Goal: Transaction & Acquisition: Purchase product/service

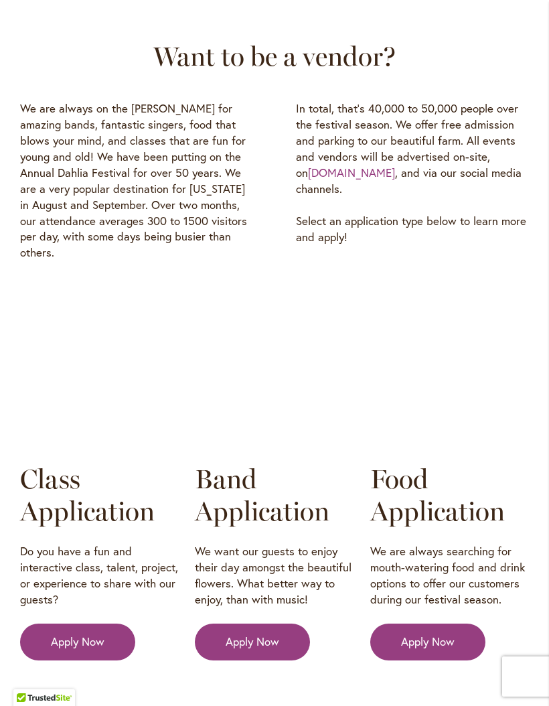
scroll to position [1950, 0]
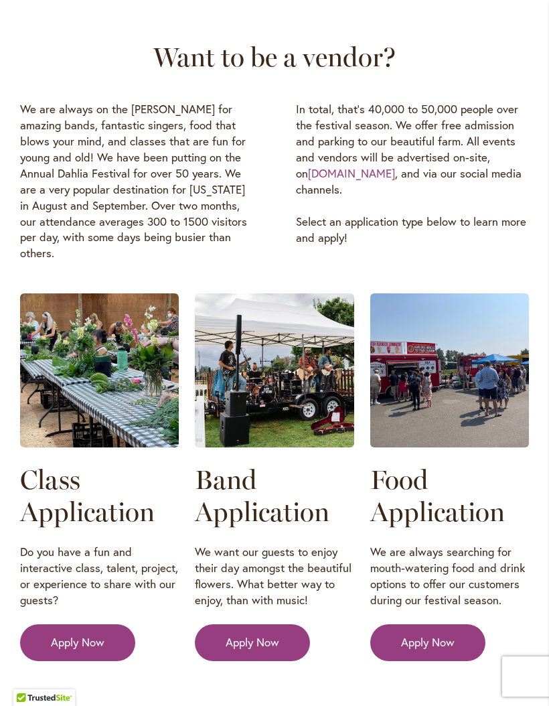
click at [341, 170] on link "Dahlias.com" at bounding box center [351, 172] width 87 height 15
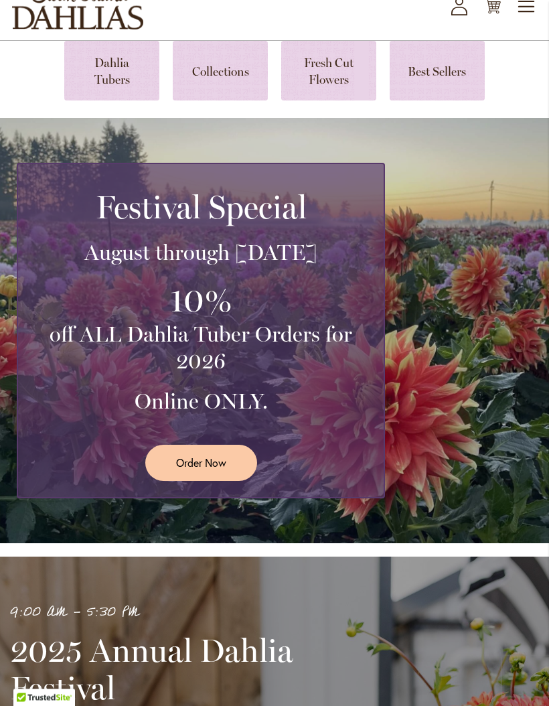
scroll to position [90, 0]
click at [227, 474] on link "Order Now" at bounding box center [201, 463] width 112 height 36
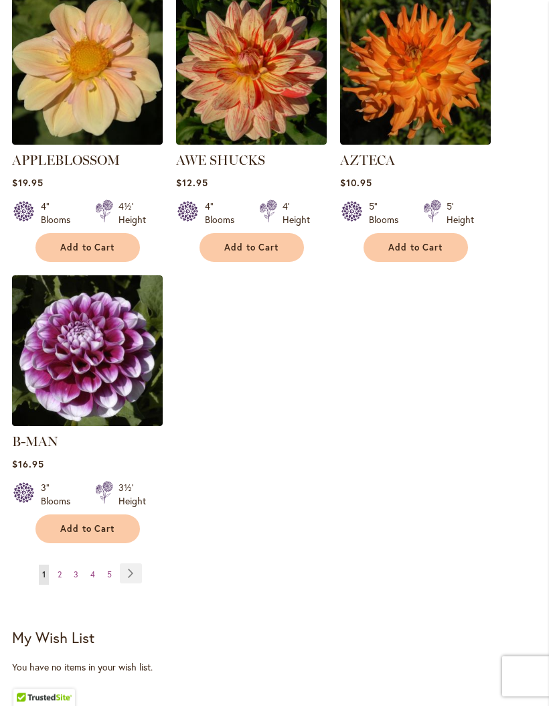
scroll to position [1589, 0]
click at [63, 578] on link "Page 2" at bounding box center [59, 575] width 11 height 20
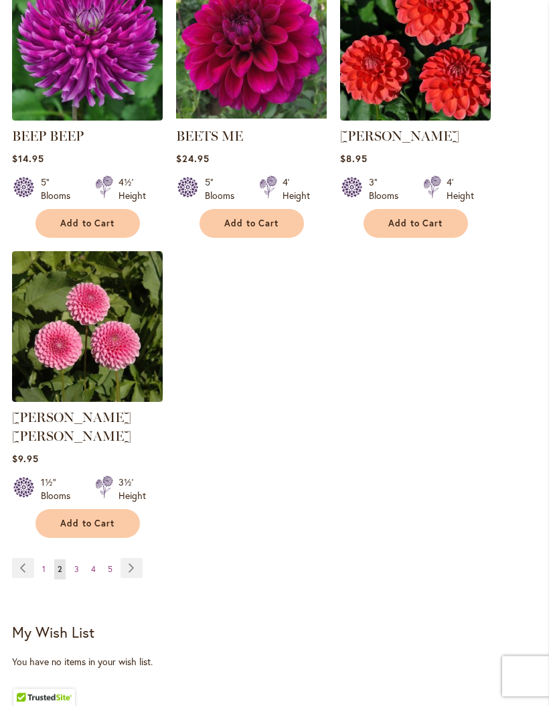
scroll to position [1594, 0]
click at [79, 570] on link "Page 3" at bounding box center [76, 569] width 11 height 20
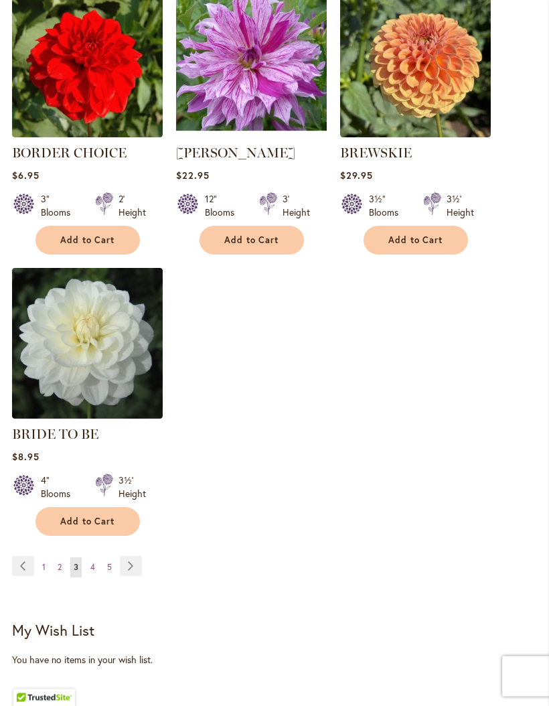
scroll to position [1577, 0]
click at [94, 572] on span "4" at bounding box center [92, 567] width 5 height 10
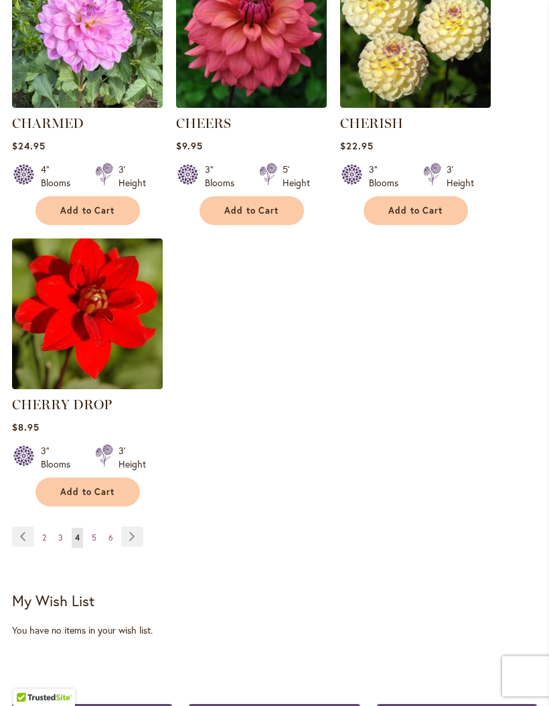
scroll to position [1625, 0]
click at [96, 548] on link "Page 5" at bounding box center [93, 538] width 11 height 20
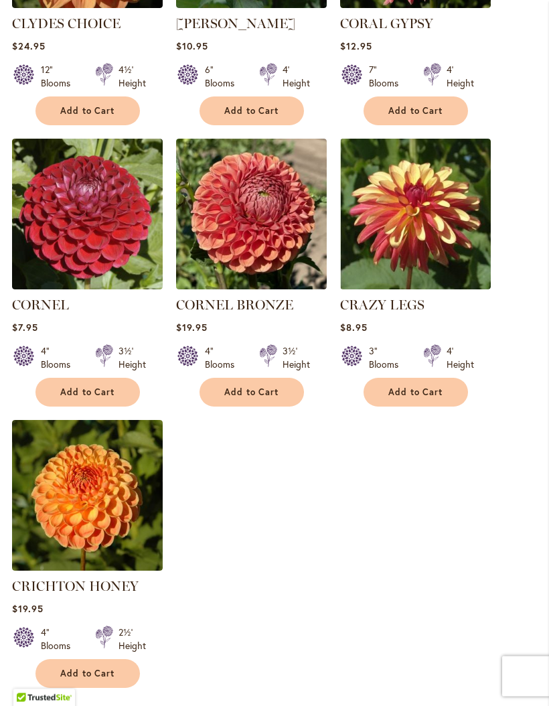
scroll to position [1481, 0]
click at [96, 705] on link "Page 6" at bounding box center [94, 720] width 11 height 20
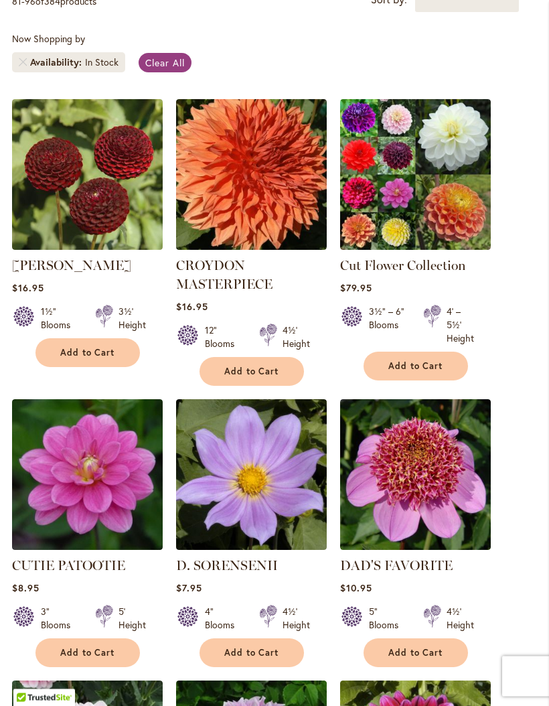
scroll to position [339, 0]
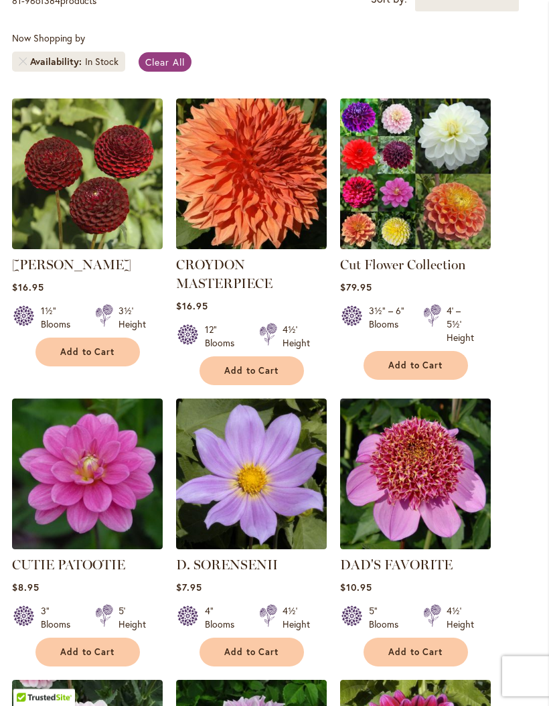
click at [437, 273] on link "Cut Flower Collection" at bounding box center [403, 265] width 126 height 16
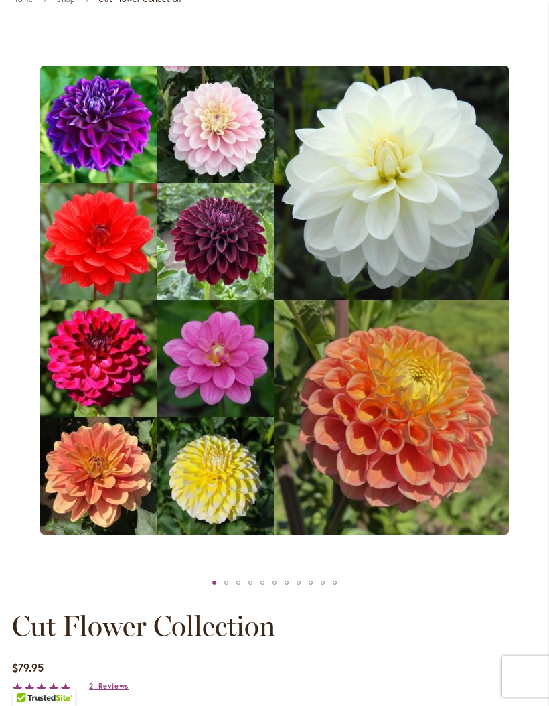
scroll to position [146, 0]
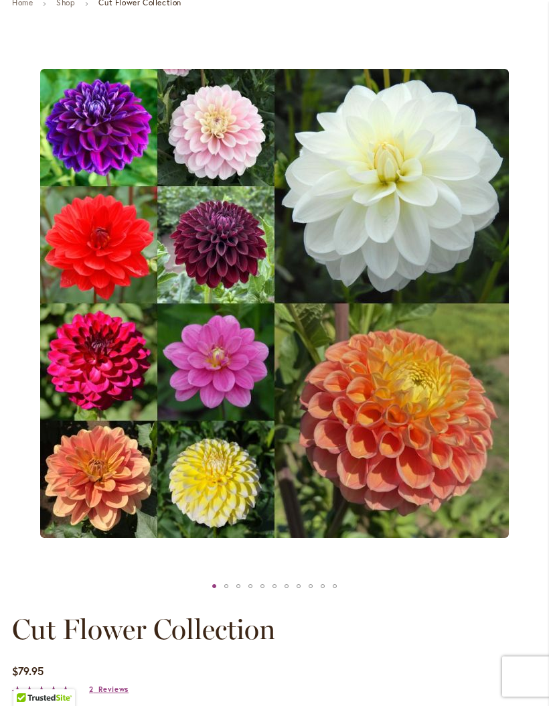
click at [278, 596] on div "Cut Flower Collection" at bounding box center [275, 586] width 12 height 20
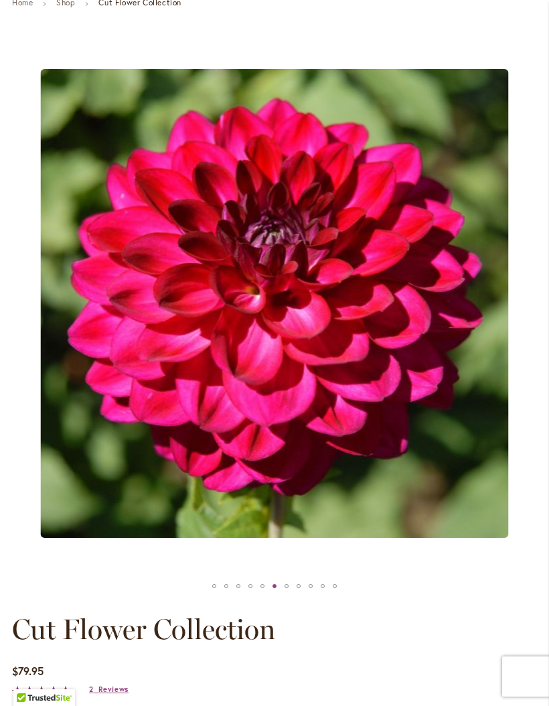
click at [322, 588] on div "Cut Flower Collection" at bounding box center [323, 586] width 4 height 4
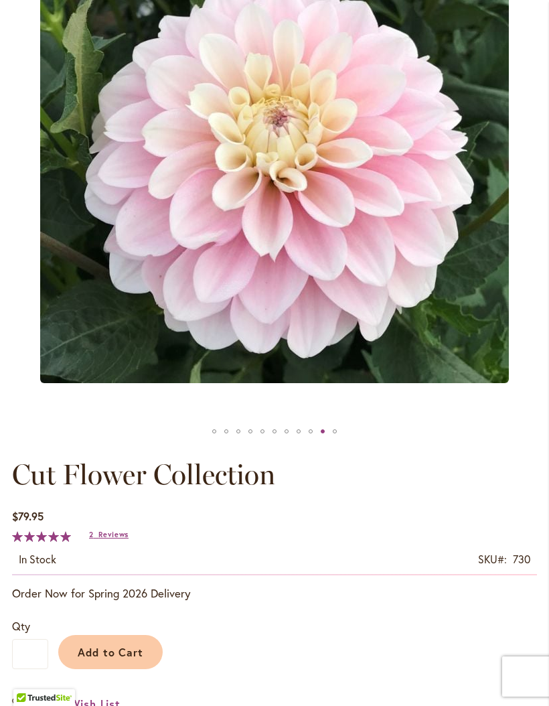
scroll to position [297, 0]
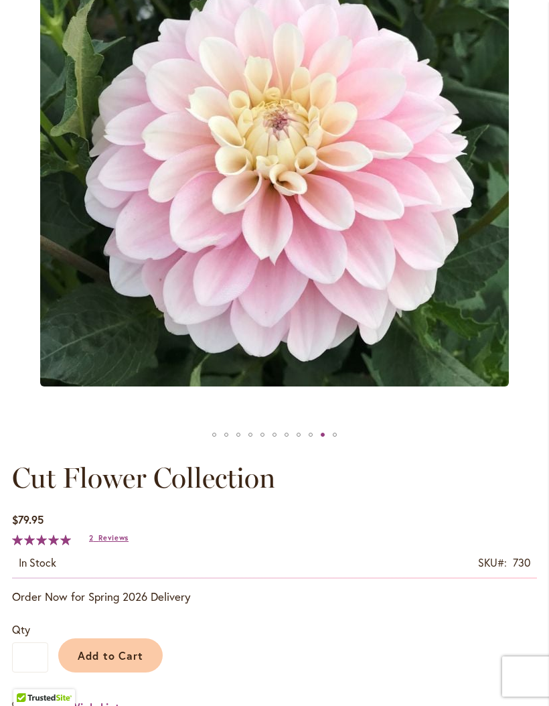
click at [212, 437] on div "CUT FLOWER COLLECTION" at bounding box center [214, 435] width 4 height 4
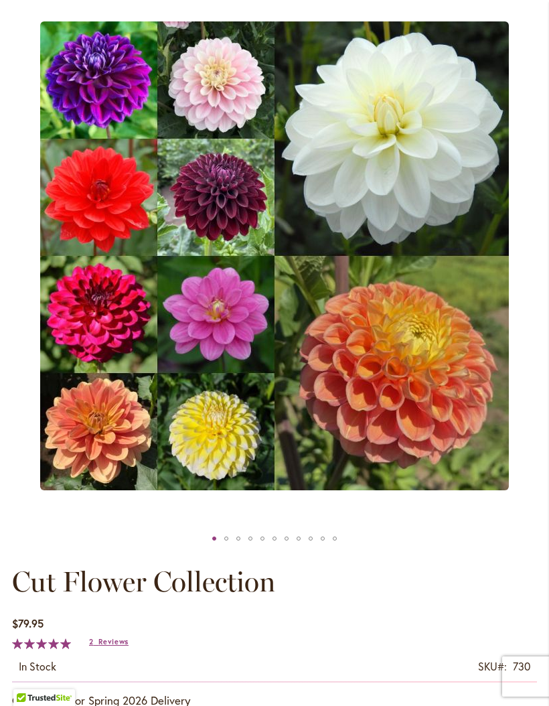
scroll to position [0, 0]
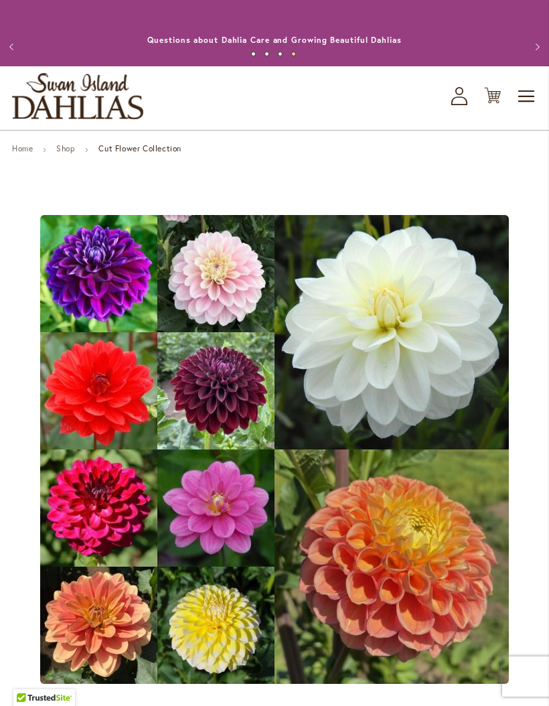
click at [19, 48] on button "Previous" at bounding box center [13, 46] width 27 height 27
click at [22, 53] on button "Previous" at bounding box center [13, 46] width 27 height 27
click at [18, 52] on button "Previous" at bounding box center [13, 46] width 27 height 27
click at [7, 60] on button "Previous" at bounding box center [13, 46] width 27 height 27
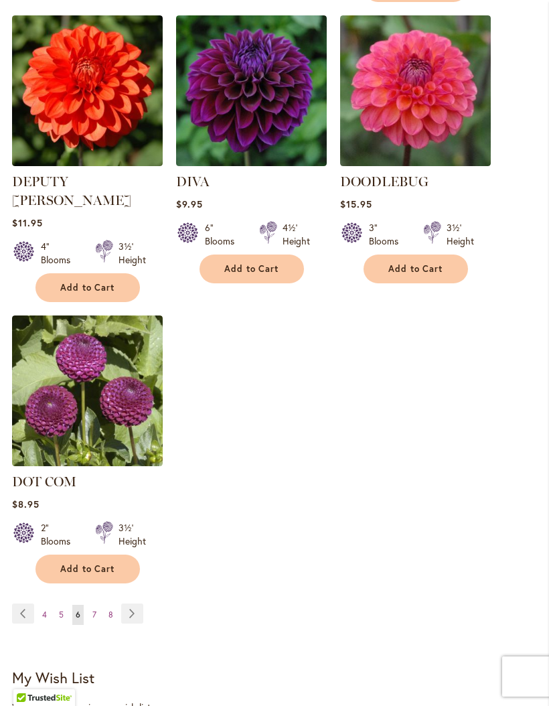
scroll to position [1584, 0]
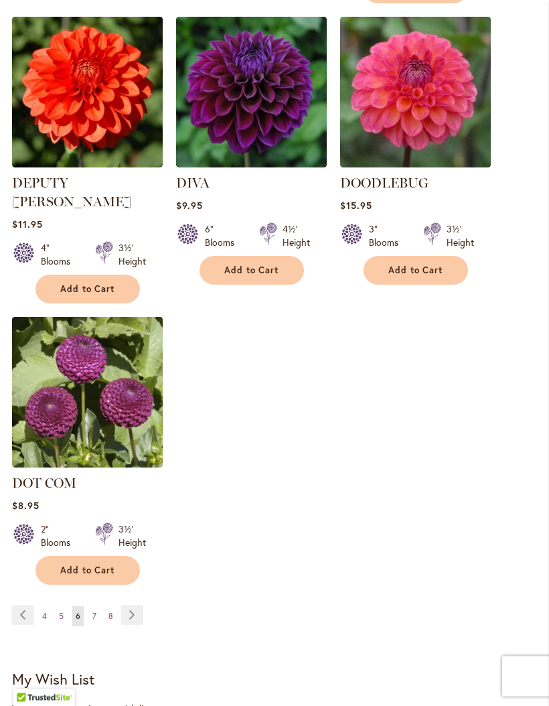
click at [93, 612] on span "7" at bounding box center [94, 617] width 4 height 10
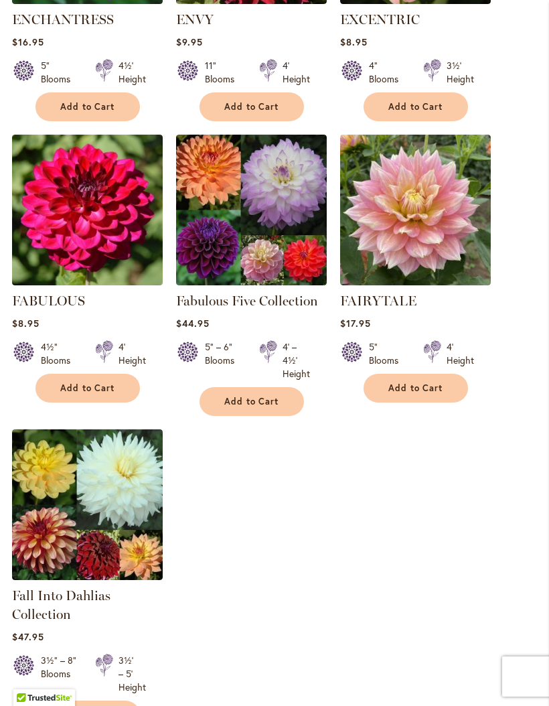
scroll to position [1428, 0]
click at [292, 245] on img at bounding box center [251, 210] width 151 height 151
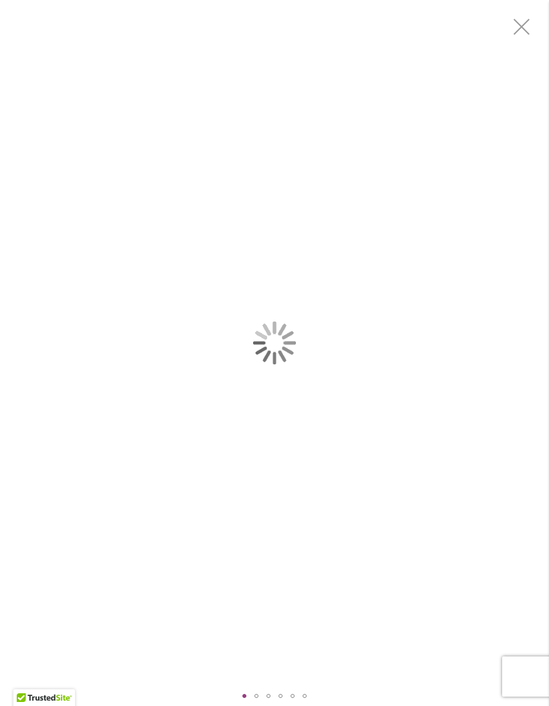
click at [322, 644] on div "Fabulous Five Collection" at bounding box center [274, 343] width 549 height 686
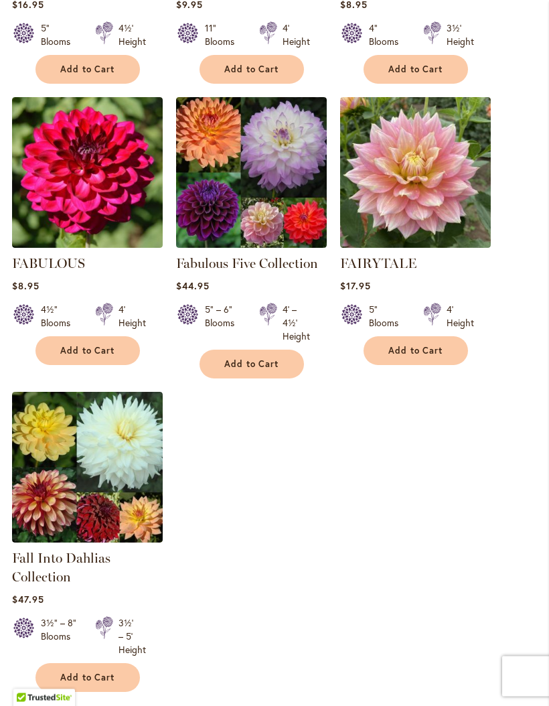
scroll to position [1467, 0]
click at [127, 470] on img at bounding box center [87, 467] width 151 height 151
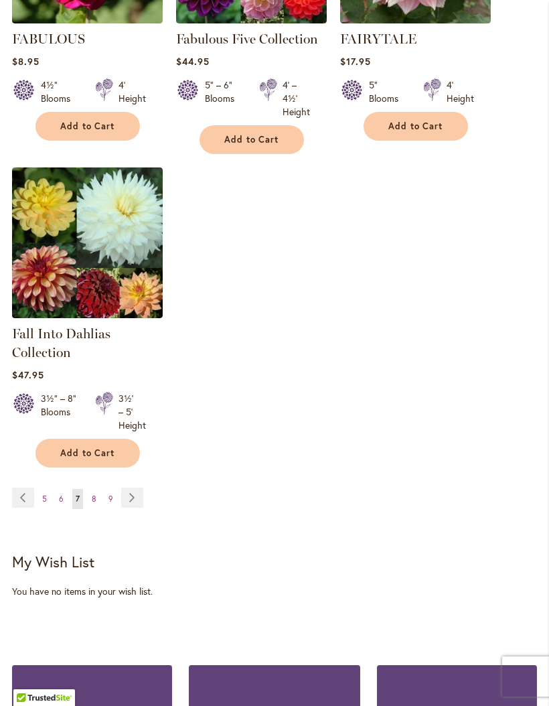
scroll to position [1690, 0]
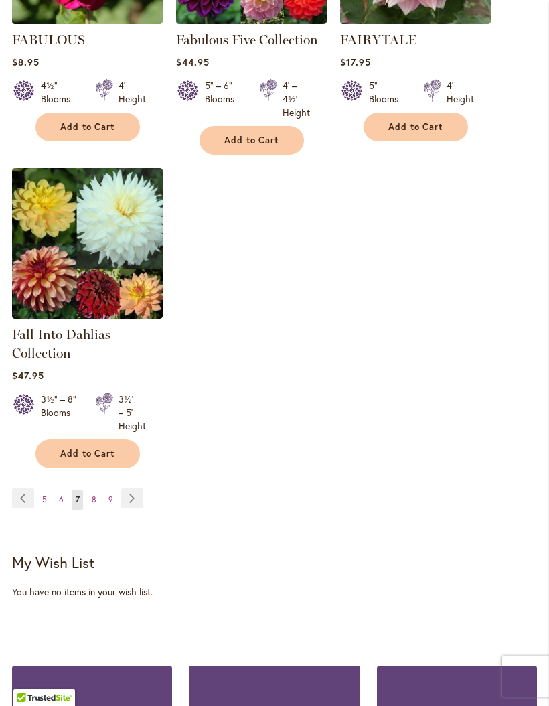
click at [94, 505] on span "8" at bounding box center [94, 499] width 5 height 10
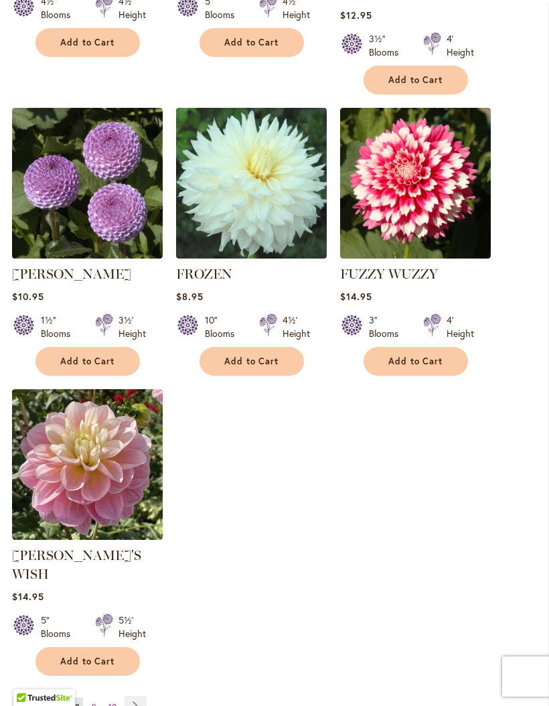
scroll to position [1515, 0]
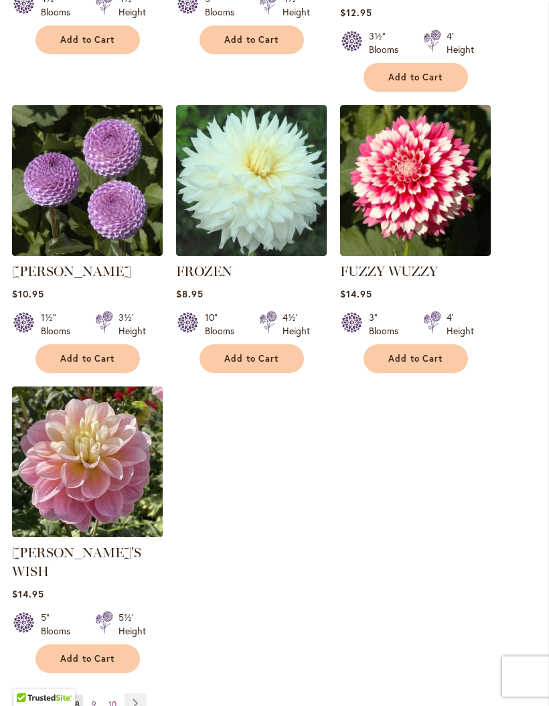
click at [96, 695] on link "Page 9" at bounding box center [93, 705] width 11 height 20
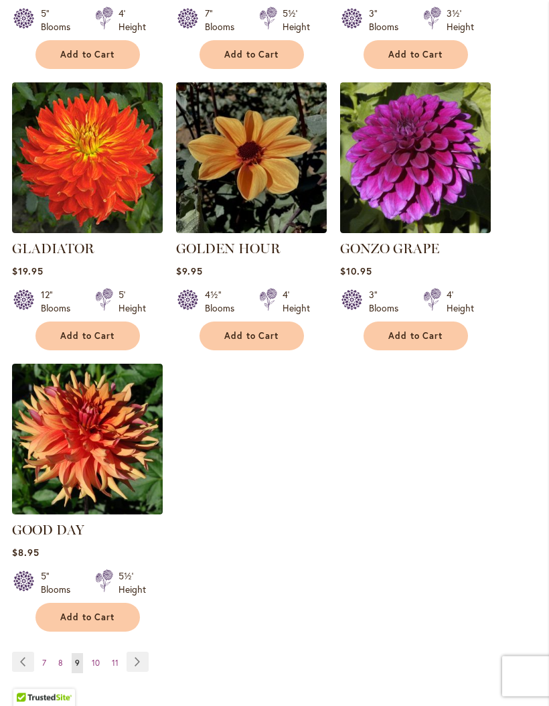
scroll to position [1544, 0]
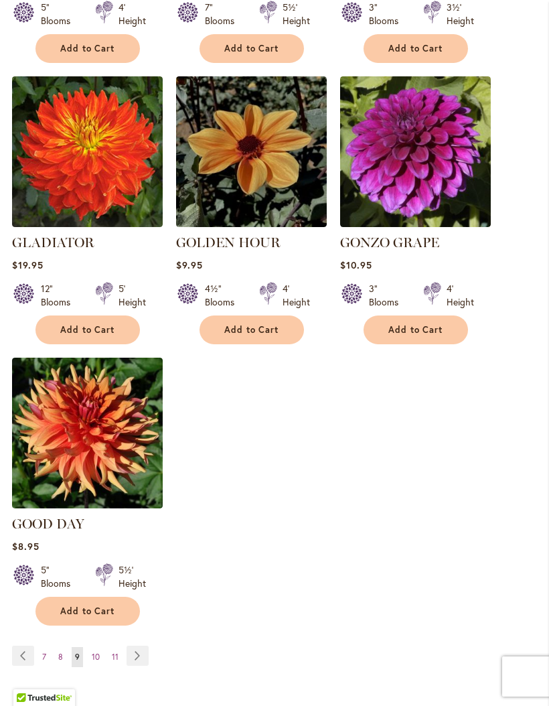
click at [96, 652] on span "10" at bounding box center [96, 657] width 8 height 10
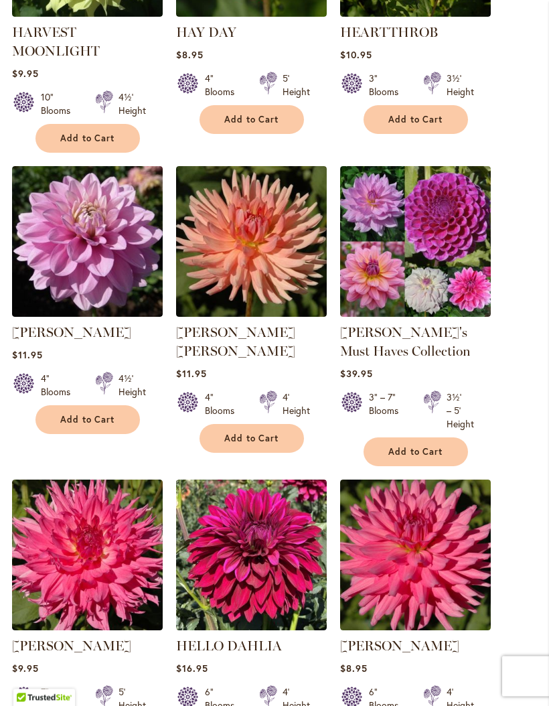
scroll to position [1135, 0]
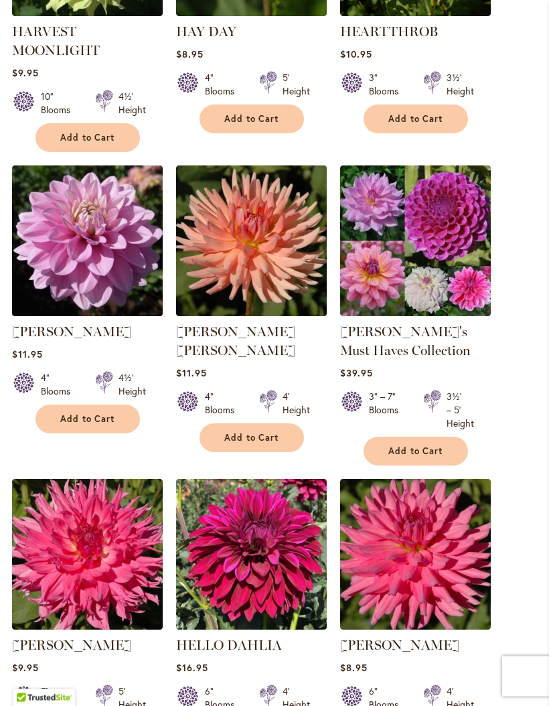
click at [447, 302] on img at bounding box center [415, 241] width 151 height 151
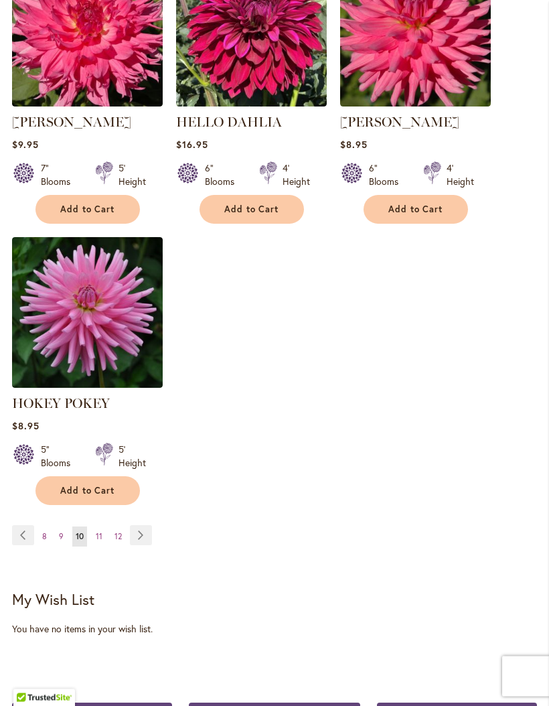
scroll to position [1664, 0]
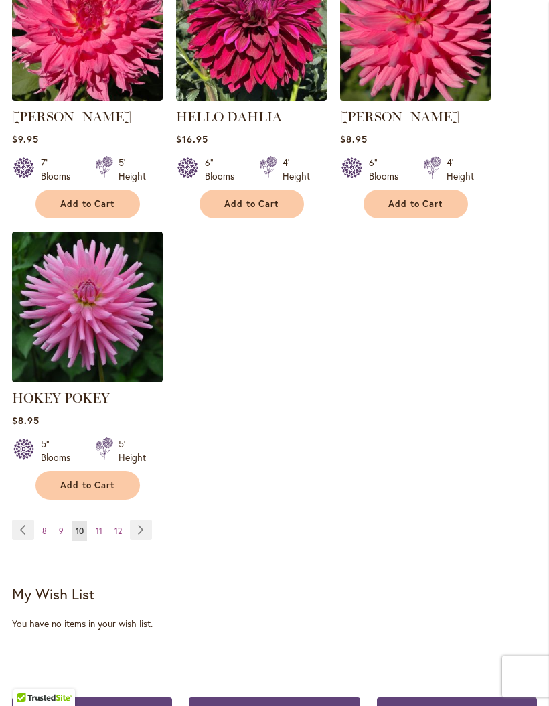
click at [100, 536] on span "11" at bounding box center [99, 531] width 7 height 10
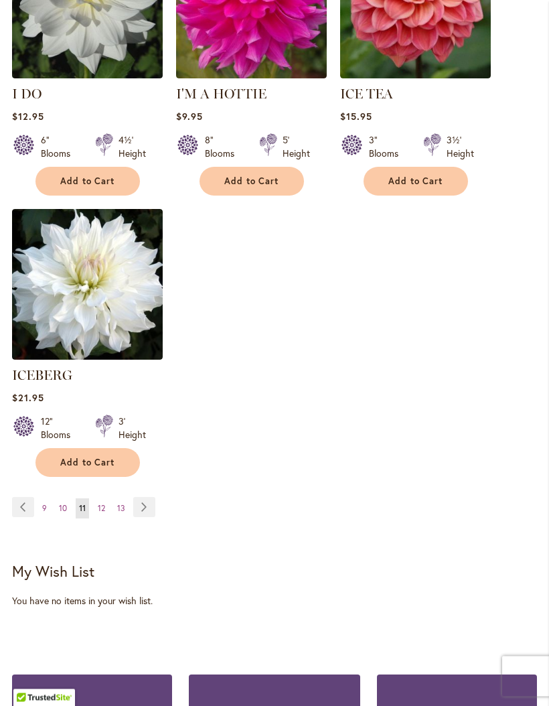
scroll to position [1672, 0]
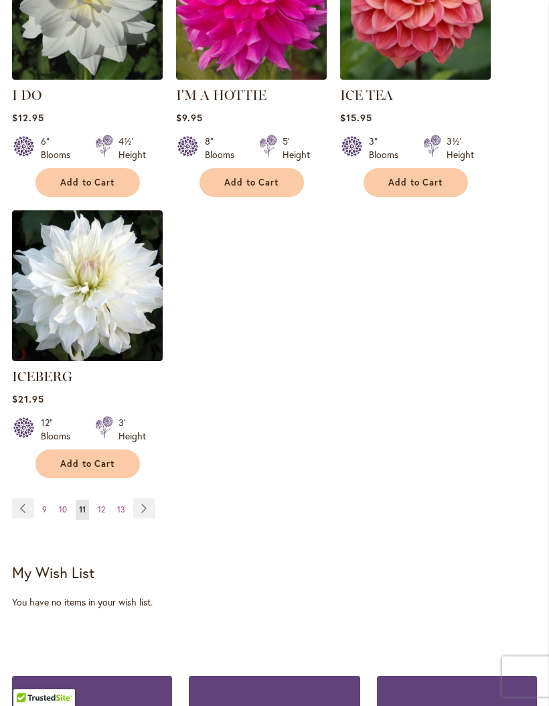
click at [103, 508] on span "12" at bounding box center [101, 510] width 7 height 10
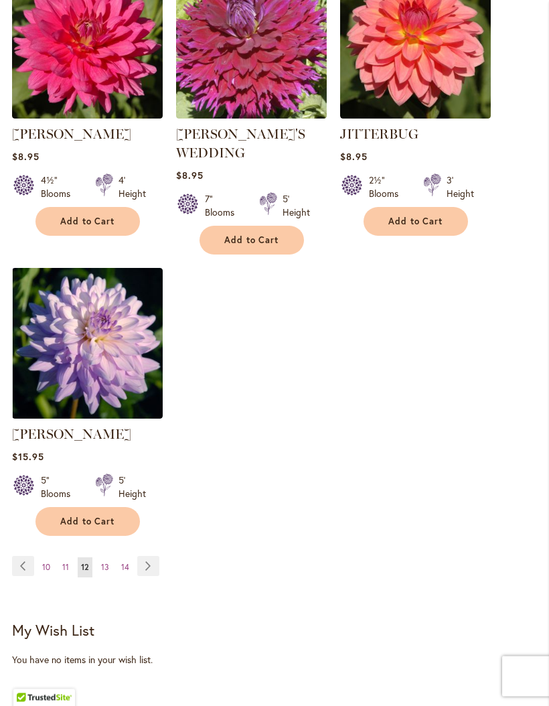
scroll to position [1628, 0]
click at [107, 562] on span "13" at bounding box center [105, 567] width 8 height 10
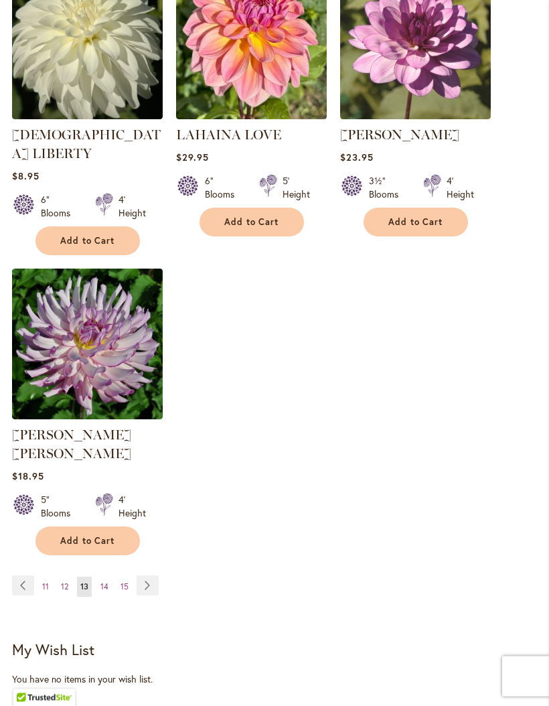
scroll to position [1594, 0]
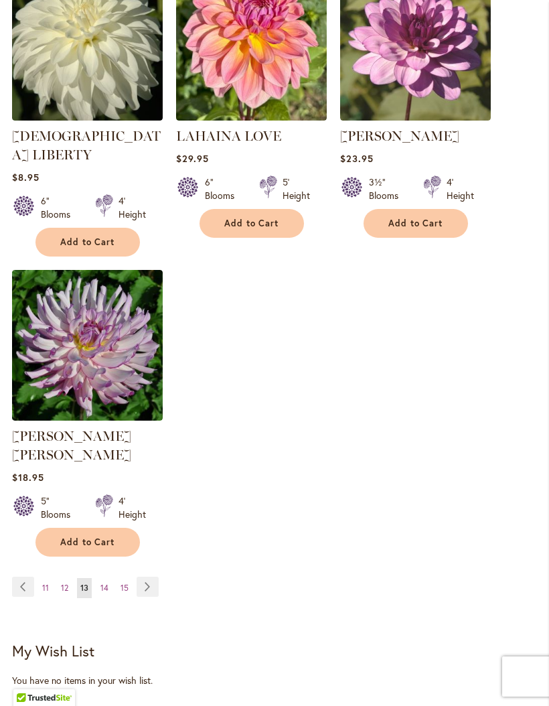
click at [107, 583] on span "14" at bounding box center [104, 588] width 8 height 10
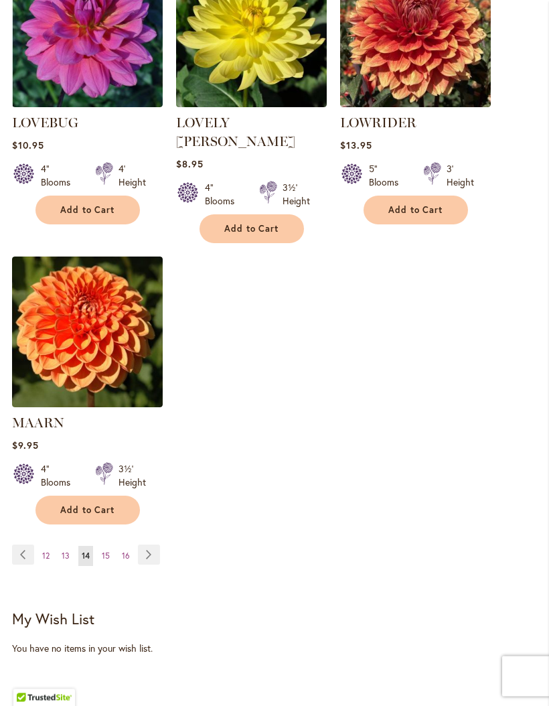
scroll to position [1623, 0]
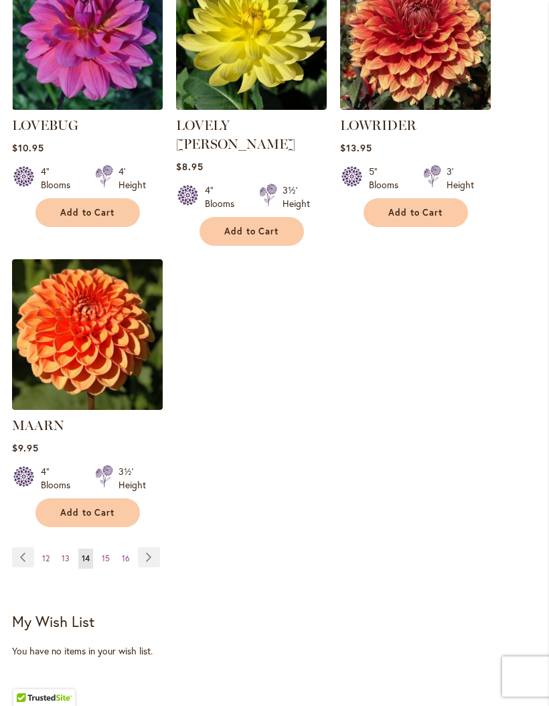
click at [111, 549] on link "Page 15" at bounding box center [105, 559] width 15 height 20
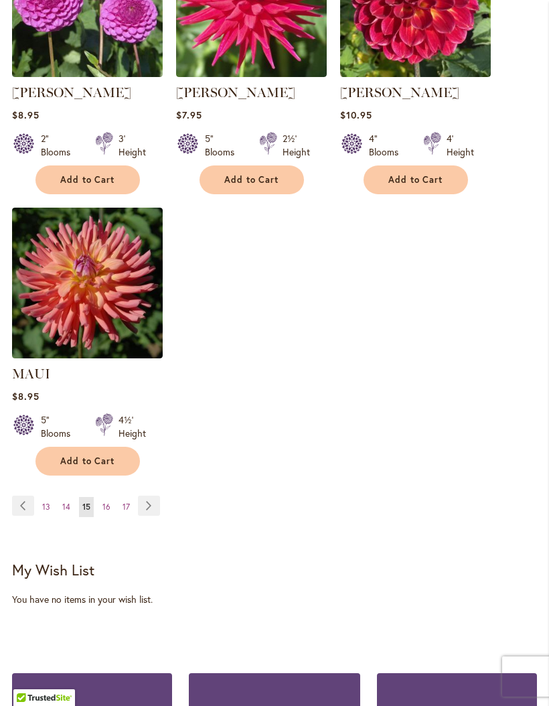
scroll to position [1657, 0]
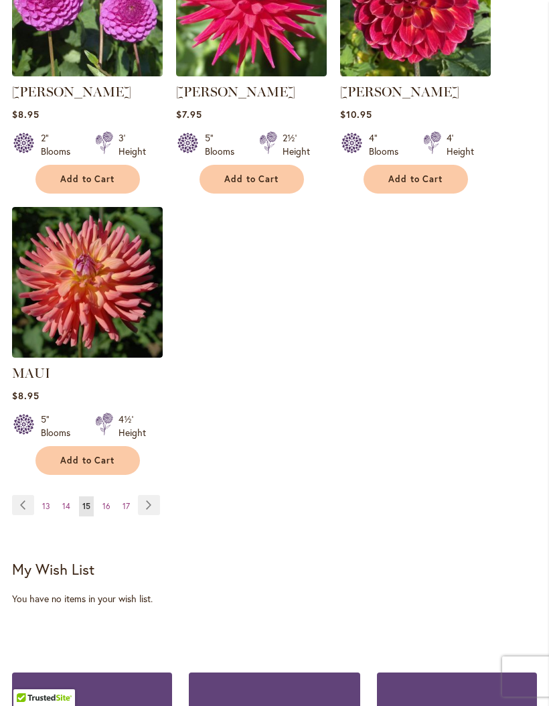
click at [111, 517] on link "Page 16" at bounding box center [106, 506] width 15 height 20
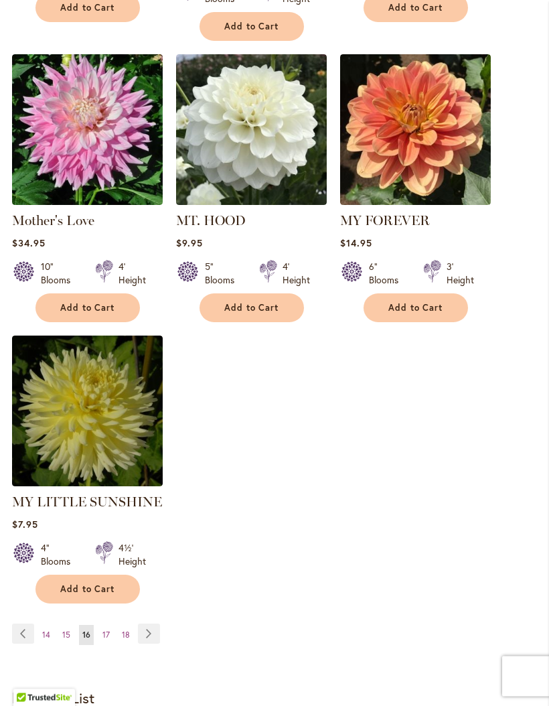
scroll to position [1554, 0]
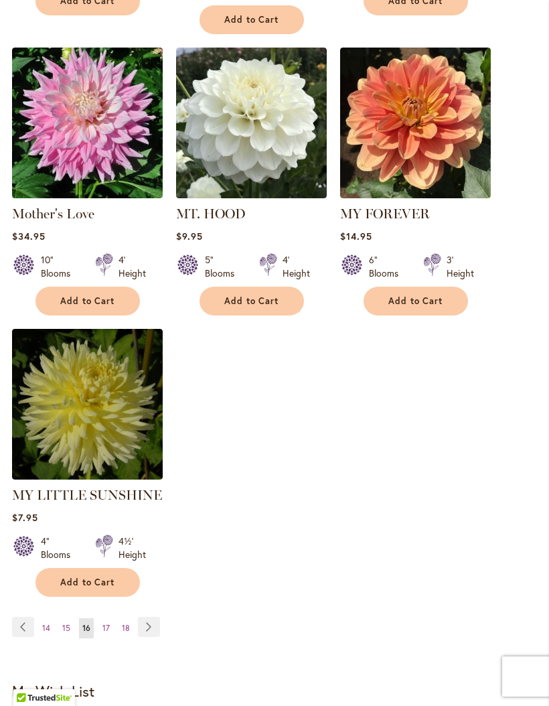
click at [107, 623] on span "17" at bounding box center [106, 628] width 7 height 10
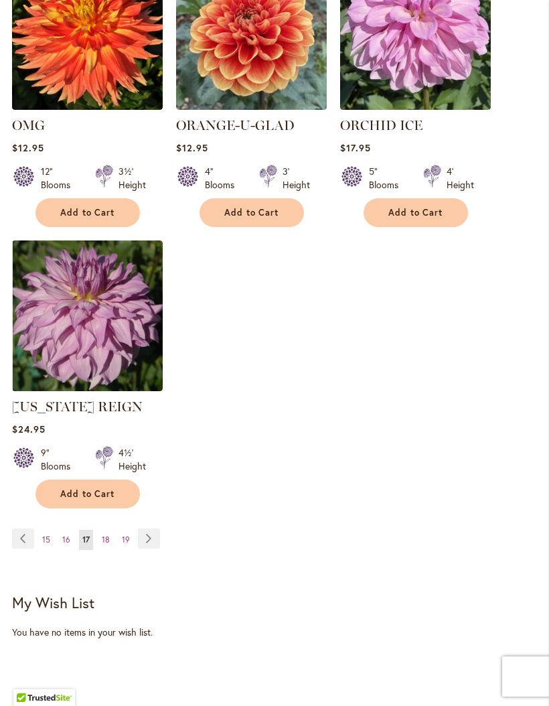
scroll to position [1625, 0]
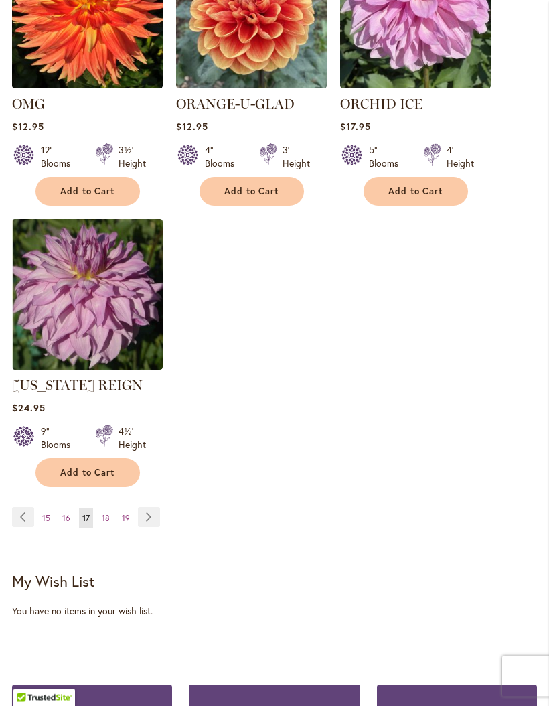
click at [109, 524] on span "18" at bounding box center [106, 519] width 8 height 10
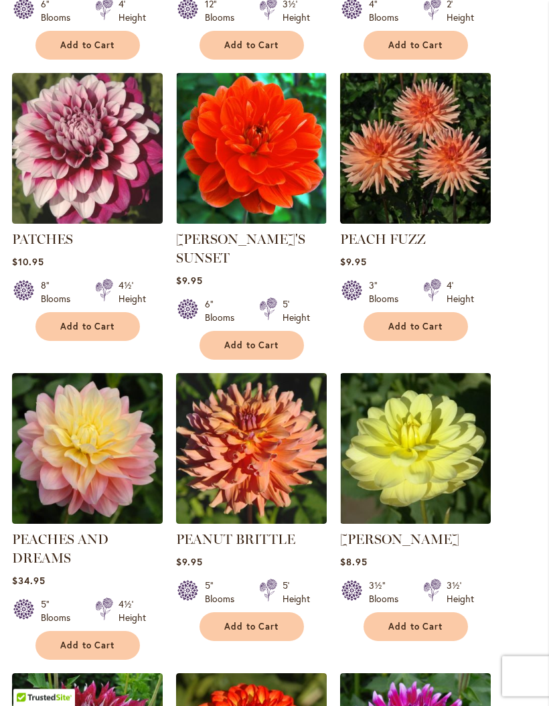
scroll to position [928, 0]
click at [108, 182] on img at bounding box center [87, 148] width 151 height 151
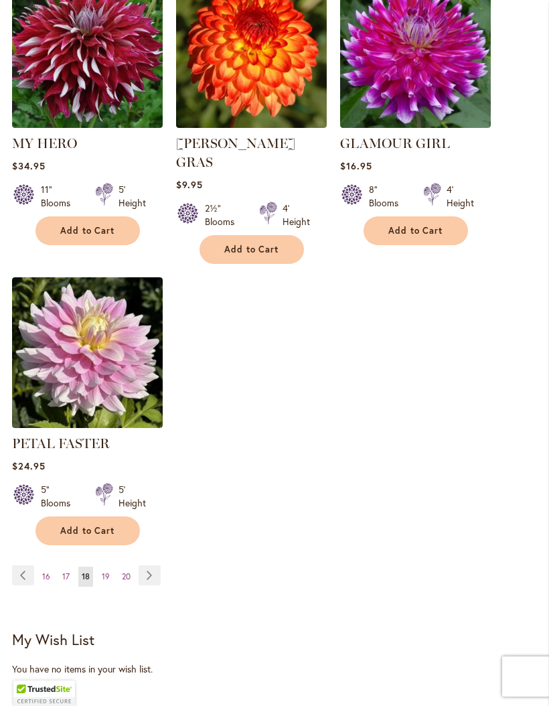
scroll to position [1623, 0]
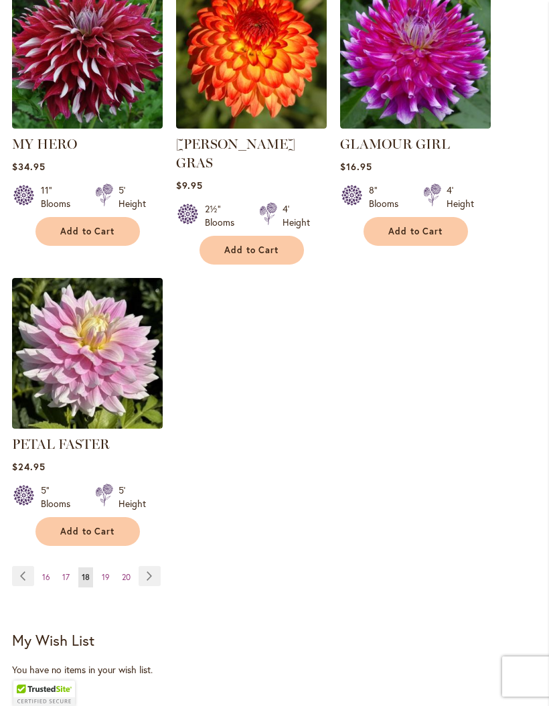
click at [107, 579] on link "Page 19" at bounding box center [105, 577] width 15 height 20
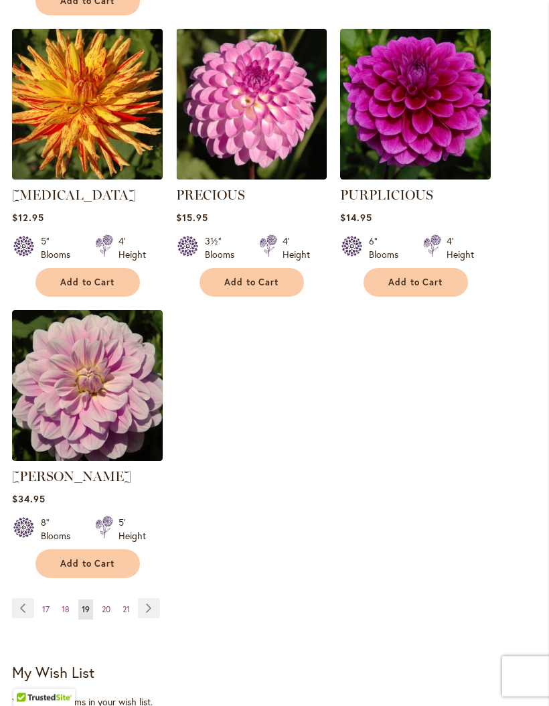
scroll to position [1558, 0]
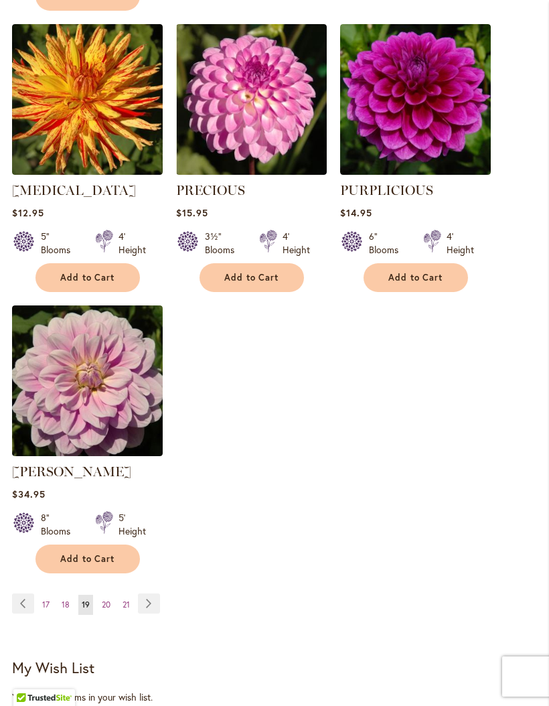
click at [105, 610] on span "20" at bounding box center [106, 605] width 9 height 10
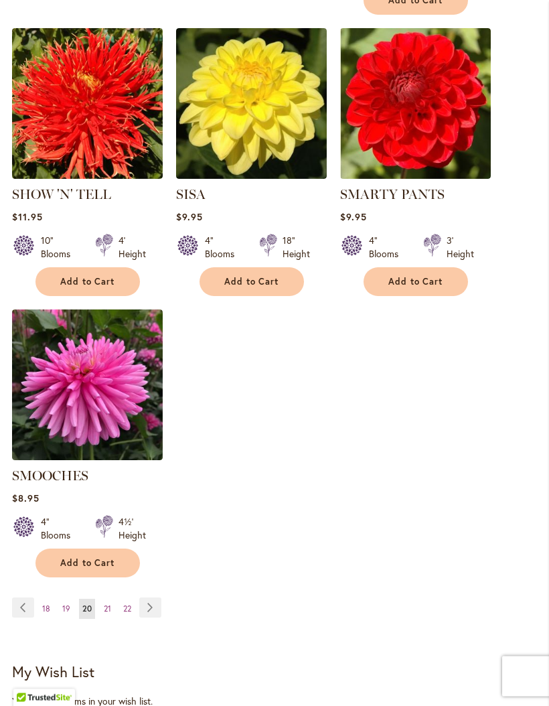
scroll to position [1557, 0]
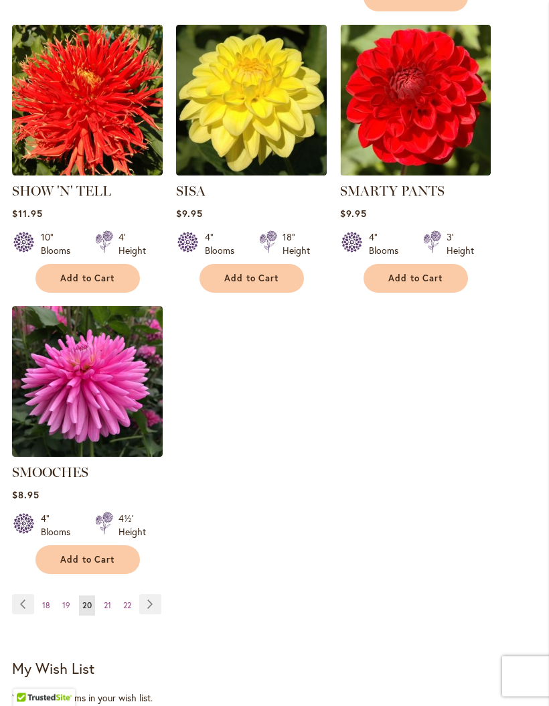
click at [109, 601] on span "21" at bounding box center [107, 606] width 7 height 10
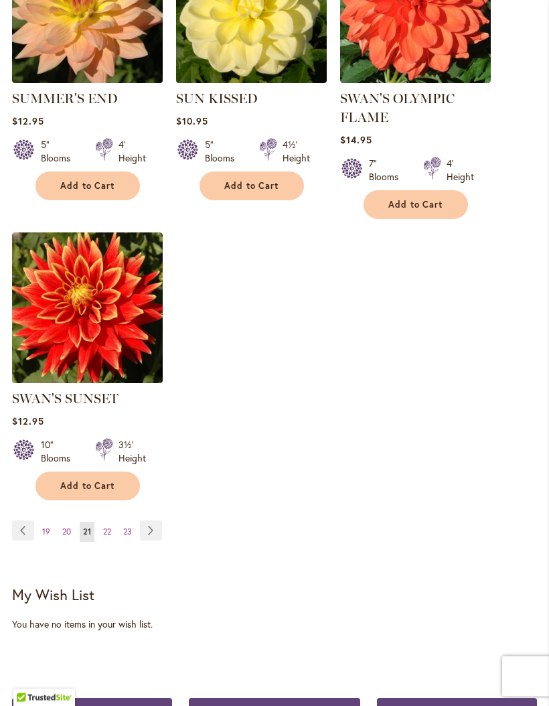
scroll to position [1631, 0]
click at [112, 542] on link "Page 22" at bounding box center [107, 532] width 15 height 20
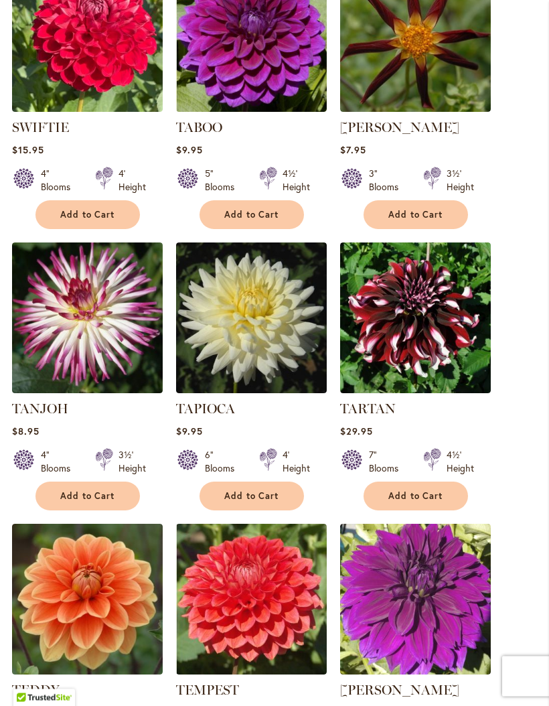
scroll to position [760, 0]
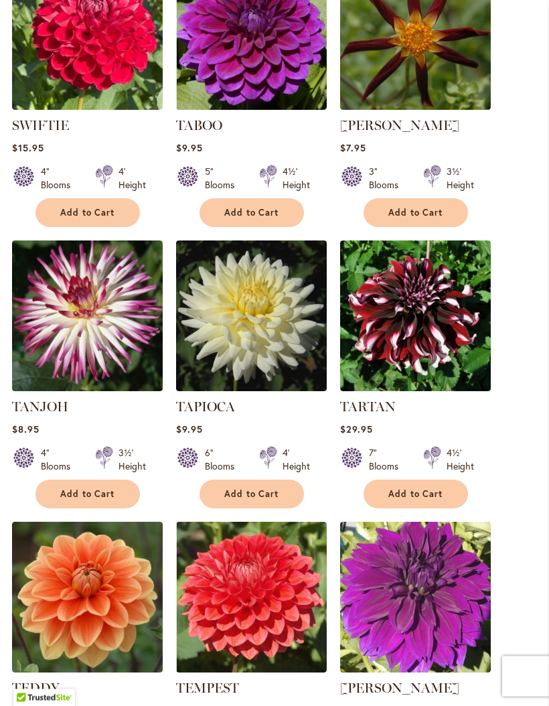
click at [100, 368] on img at bounding box center [87, 316] width 151 height 151
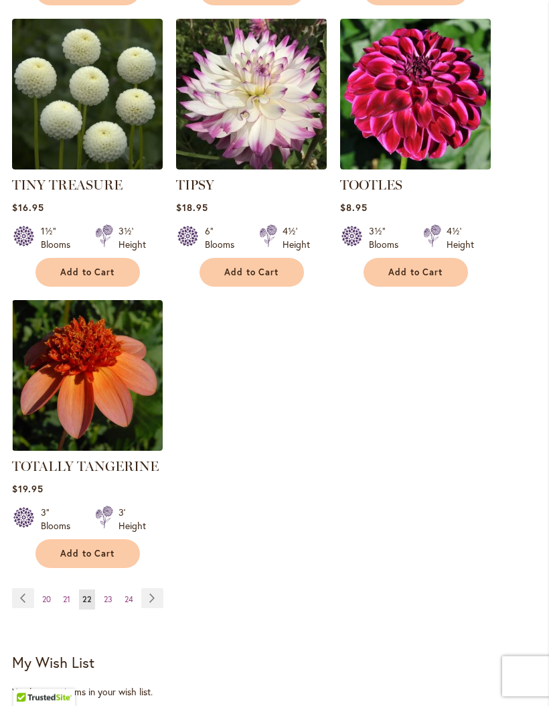
scroll to position [1543, 0]
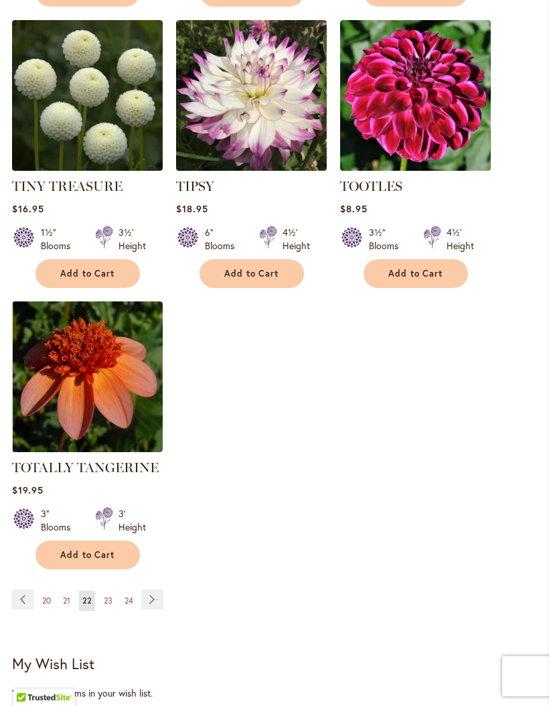
click at [108, 606] on span "23" at bounding box center [108, 601] width 9 height 10
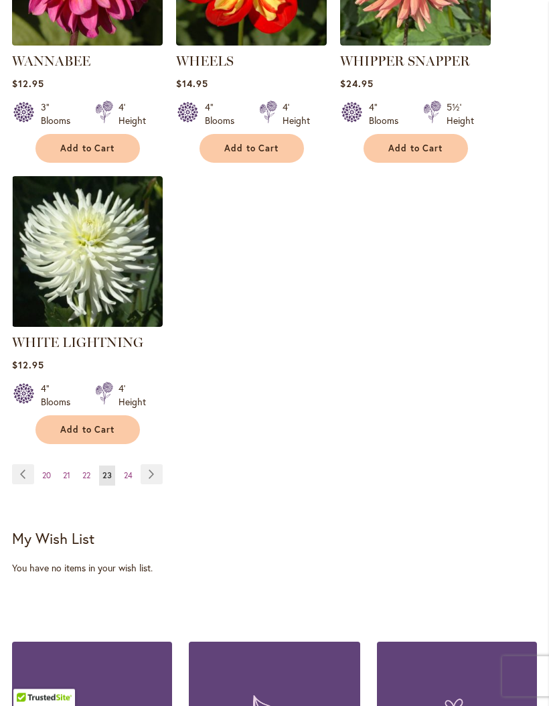
scroll to position [1691, 0]
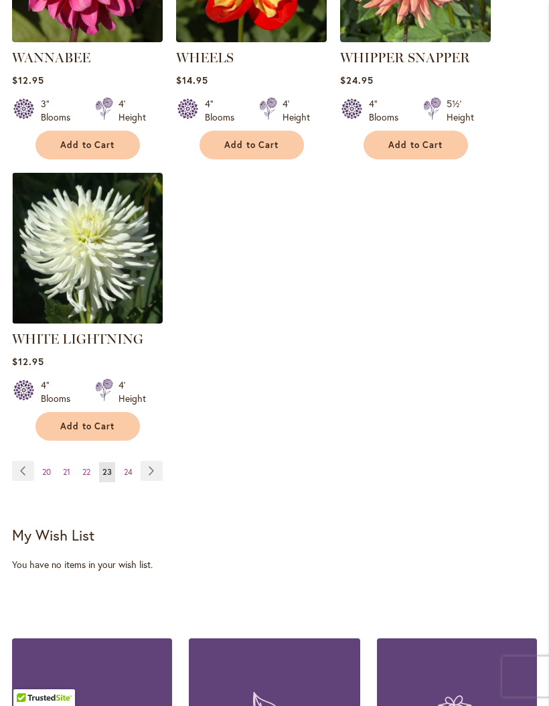
click at [132, 470] on span "24" at bounding box center [128, 472] width 9 height 10
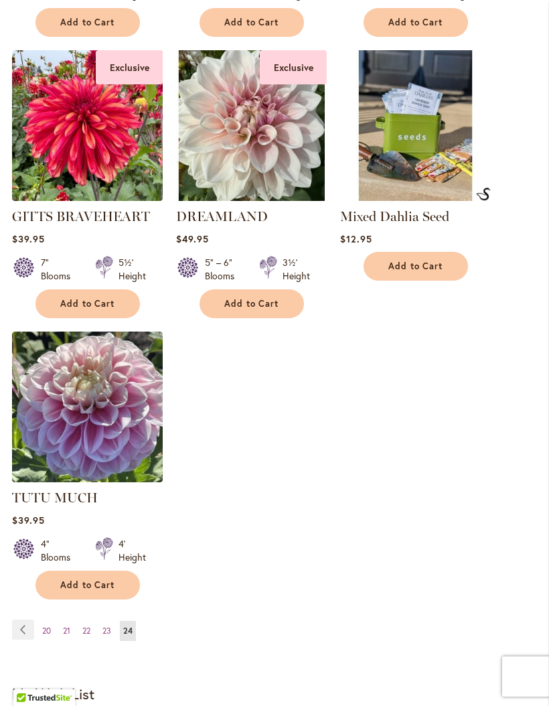
scroll to position [1514, 0]
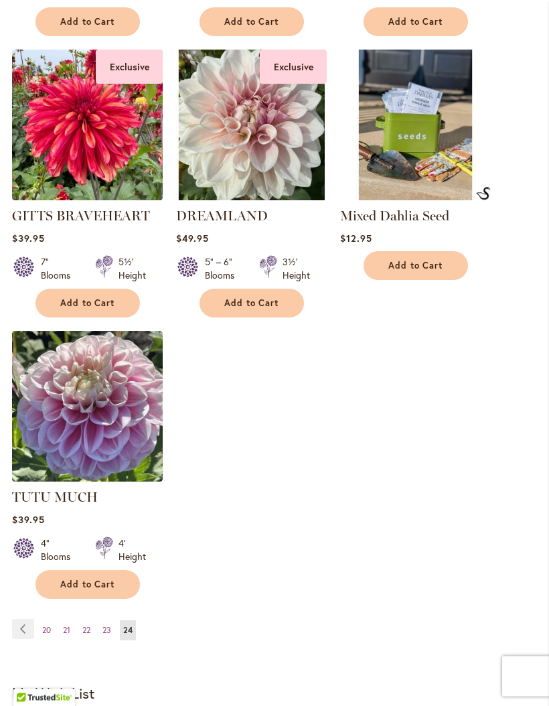
click at [28, 640] on link "Page Previous" at bounding box center [23, 630] width 22 height 20
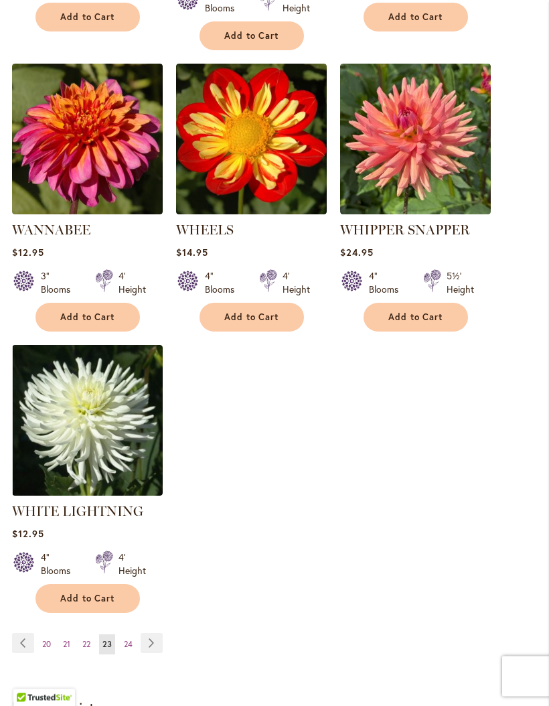
scroll to position [1519, 0]
click at [27, 643] on link "Page Previous" at bounding box center [23, 643] width 22 height 20
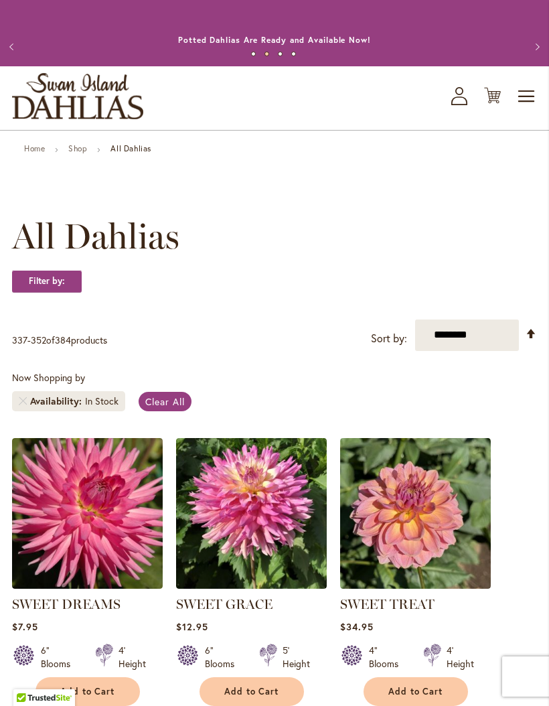
click at [496, 350] on select "**********" at bounding box center [467, 335] width 104 height 31
select select "*****"
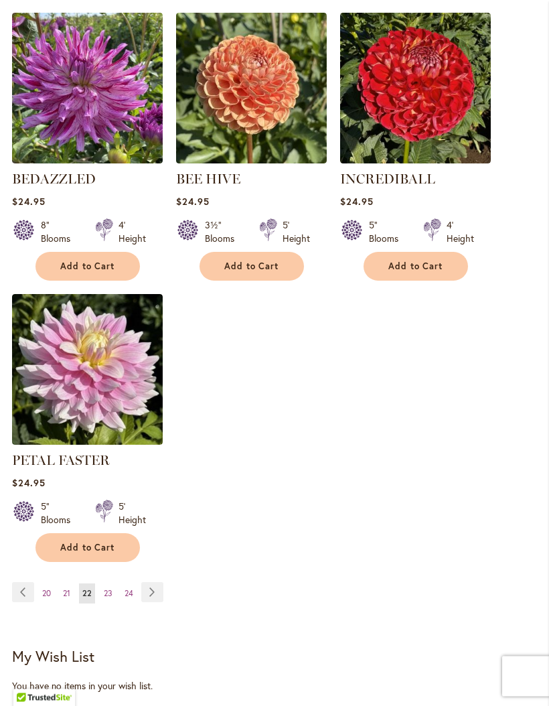
scroll to position [1550, 0]
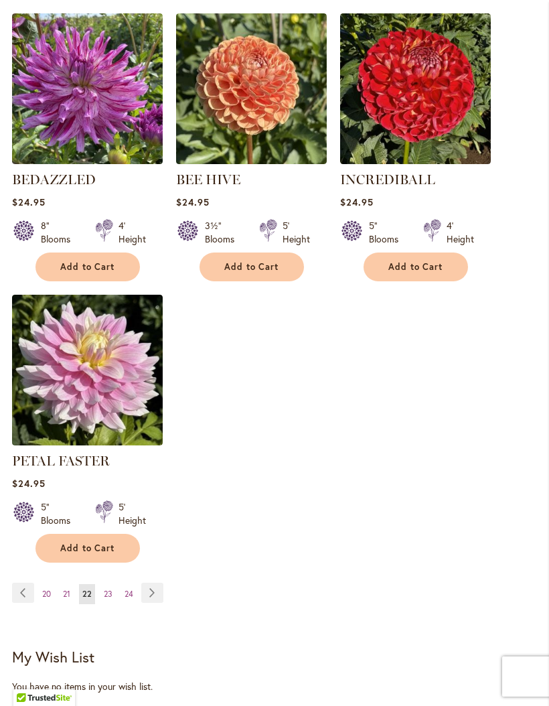
click at [42, 604] on link "Page 20" at bounding box center [46, 594] width 15 height 20
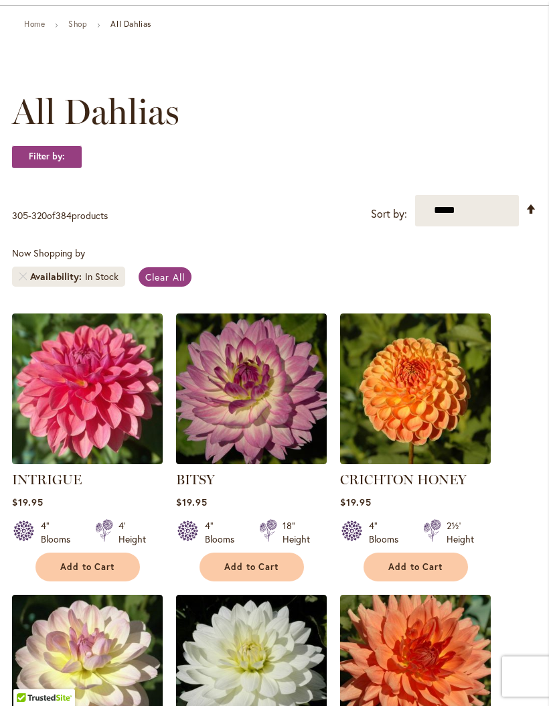
scroll to position [121, 0]
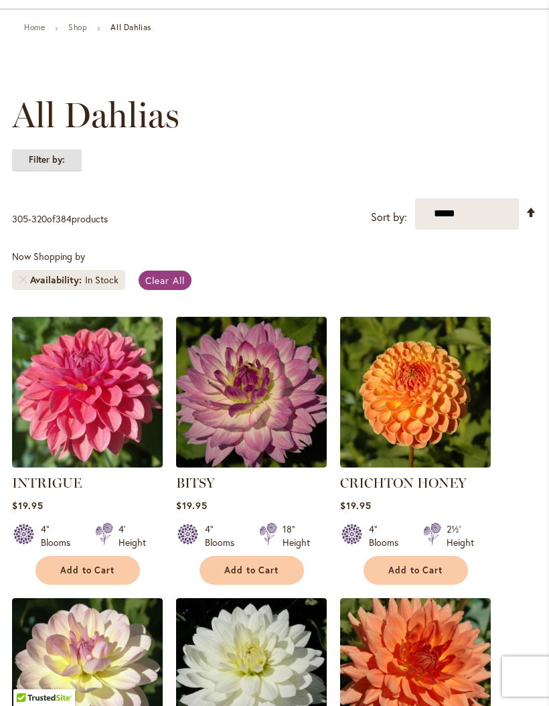
click at [56, 167] on strong "Filter by:" at bounding box center [47, 160] width 70 height 23
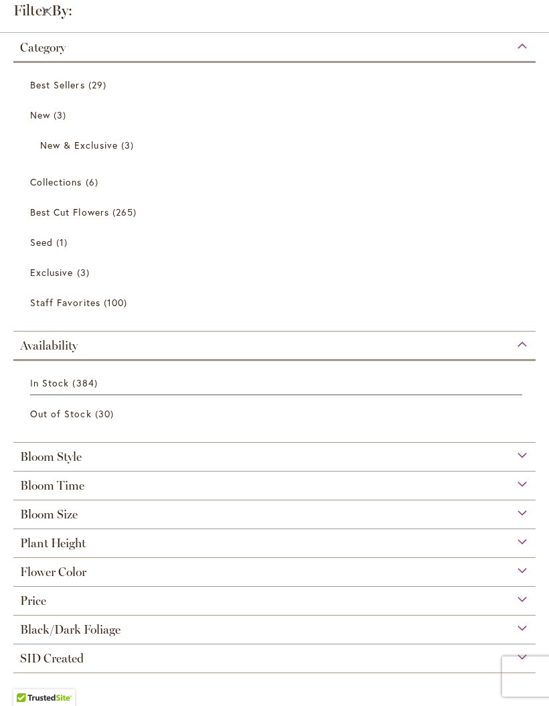
click at [85, 192] on link "Collections 6 items" at bounding box center [276, 181] width 492 height 23
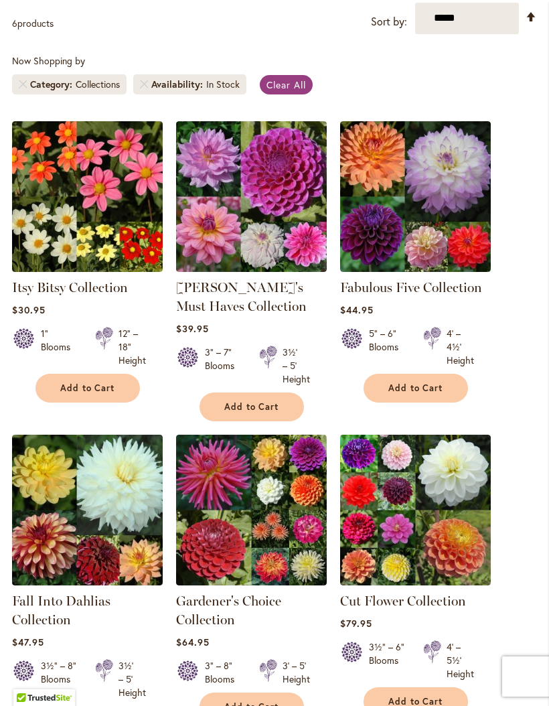
scroll to position [320, 0]
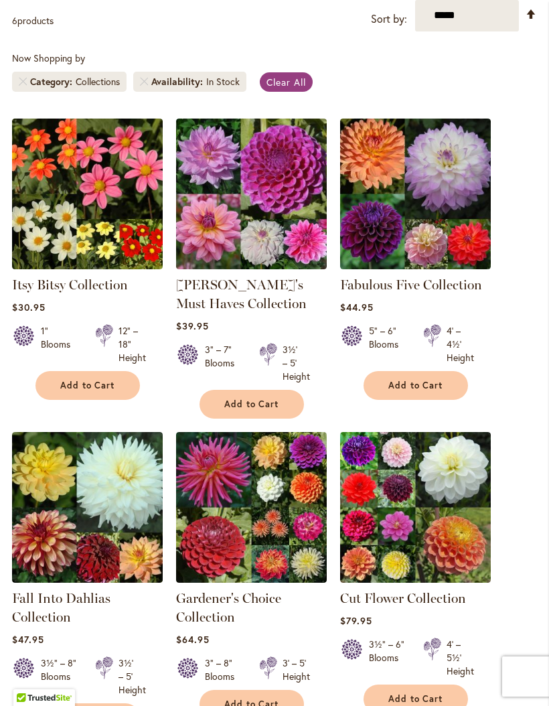
click at [456, 197] on img at bounding box center [415, 194] width 151 height 151
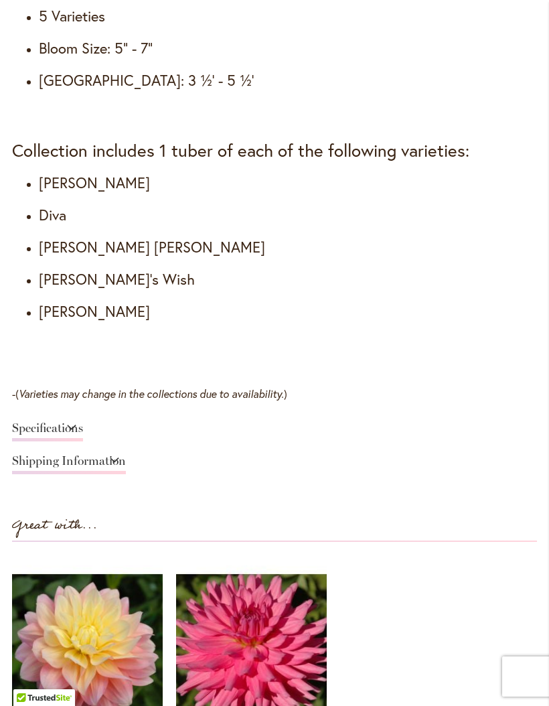
scroll to position [1166, 0]
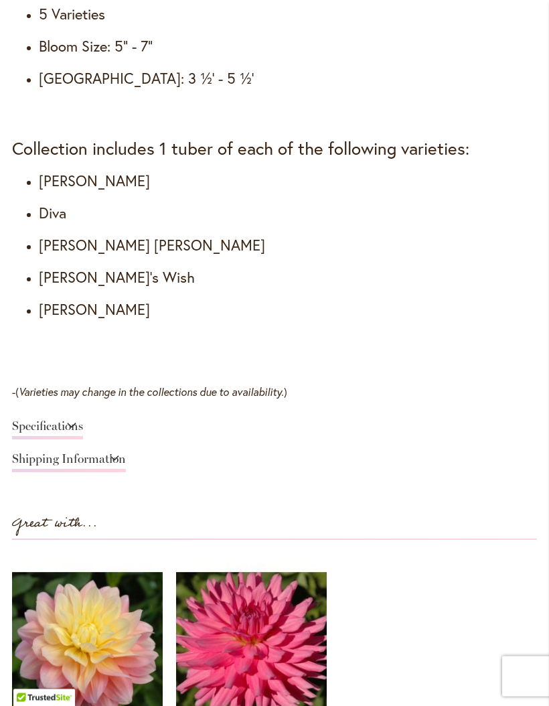
click at [82, 440] on link "Specifications" at bounding box center [47, 430] width 71 height 19
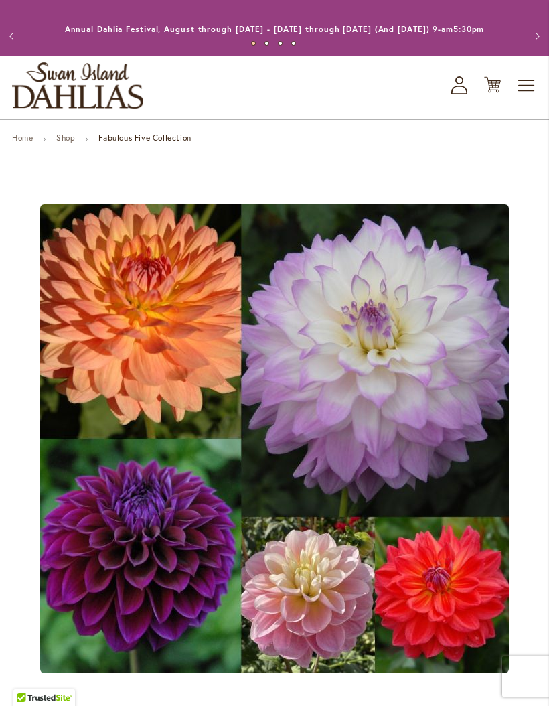
scroll to position [0, 0]
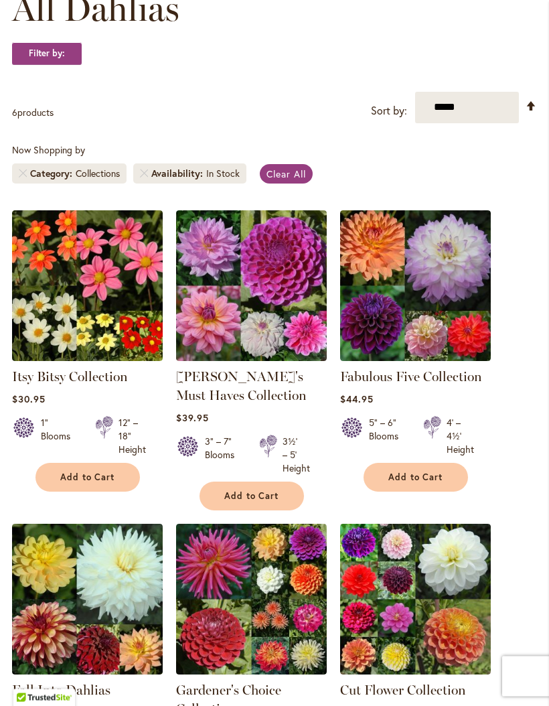
scroll to position [225, 0]
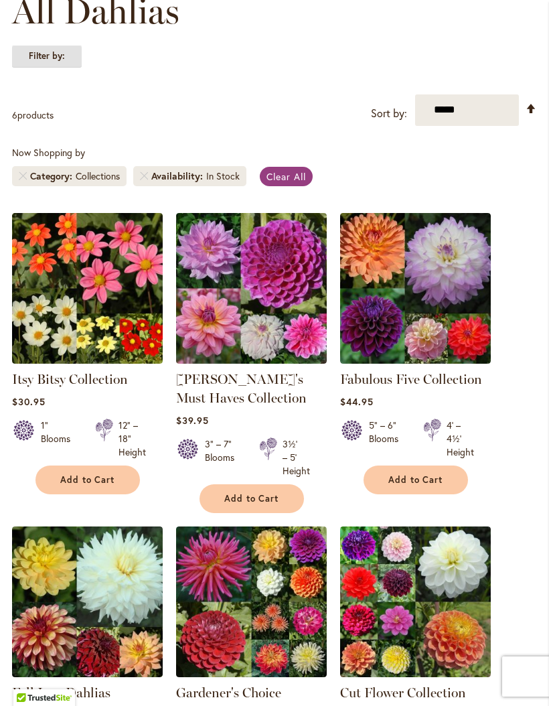
click at [64, 68] on strong "Filter by:" at bounding box center [47, 56] width 70 height 23
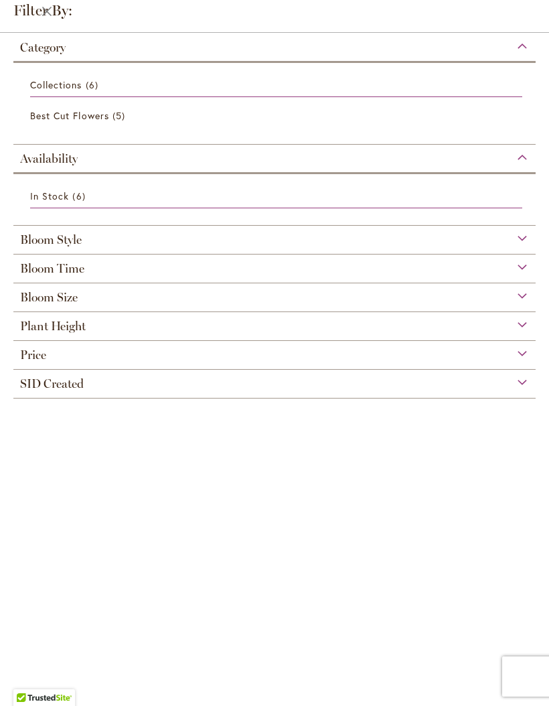
click at [87, 123] on link "Best Cut Flowers 5 items" at bounding box center [276, 115] width 492 height 23
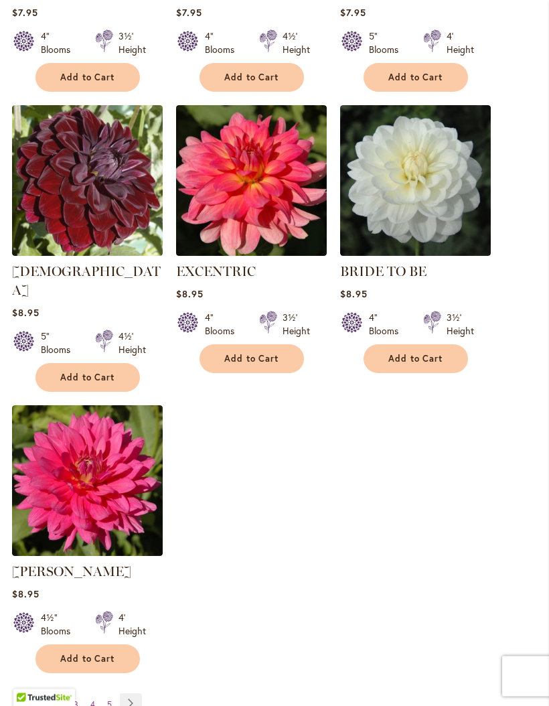
scroll to position [1459, 0]
click at [62, 701] on link "Page 2" at bounding box center [59, 705] width 11 height 20
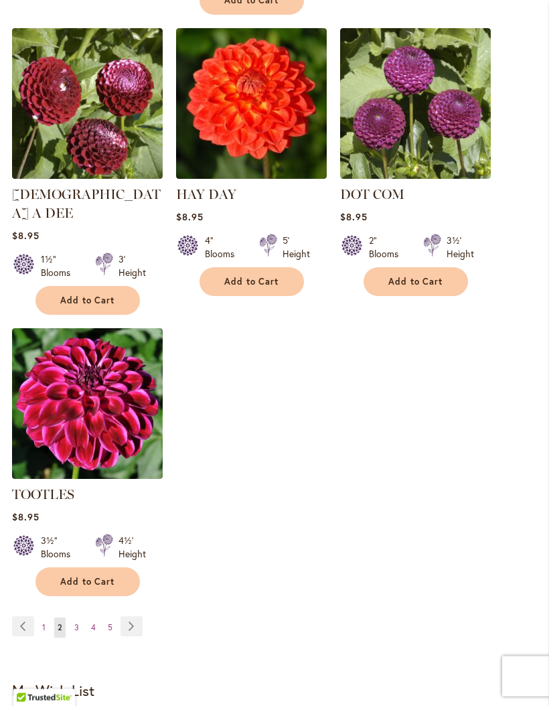
scroll to position [1573, 0]
click at [77, 622] on span "3" at bounding box center [76, 627] width 5 height 10
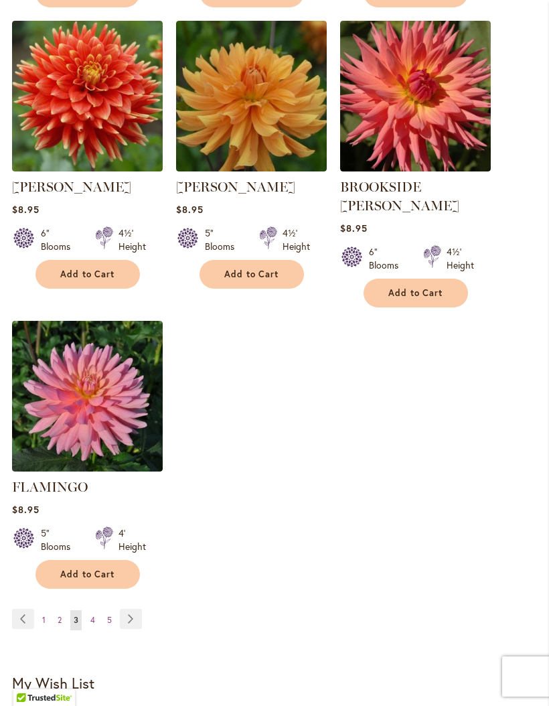
scroll to position [1562, 0]
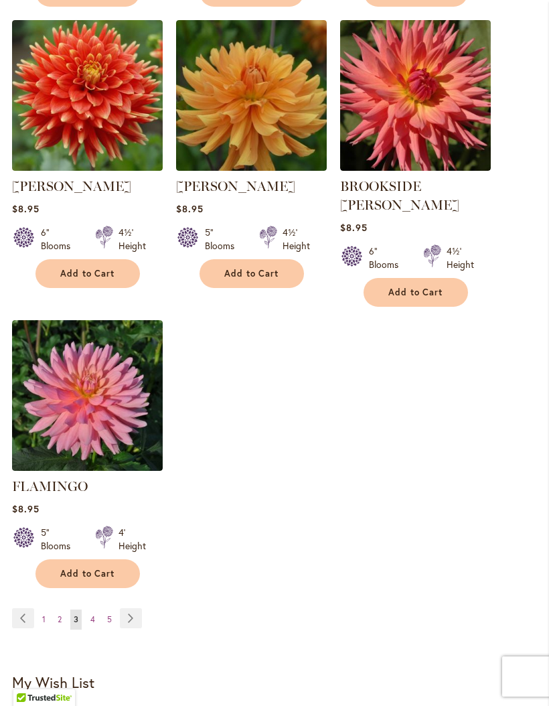
click at [94, 610] on link "Page 4" at bounding box center [92, 620] width 11 height 20
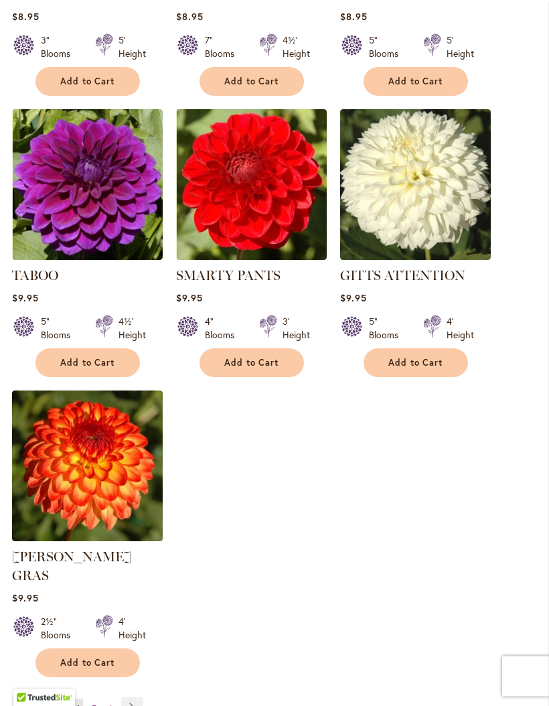
scroll to position [1473, 0]
click at [96, 699] on link "Page 5" at bounding box center [93, 709] width 11 height 20
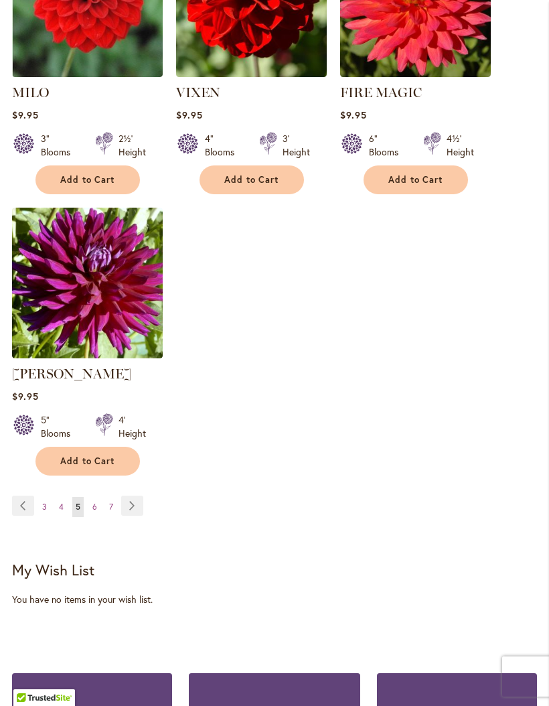
scroll to position [1671, 0]
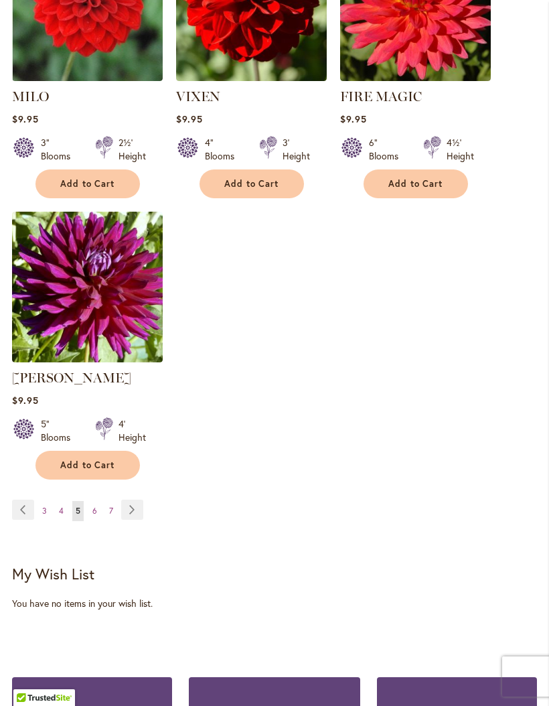
click at [96, 507] on span "6" at bounding box center [94, 511] width 5 height 10
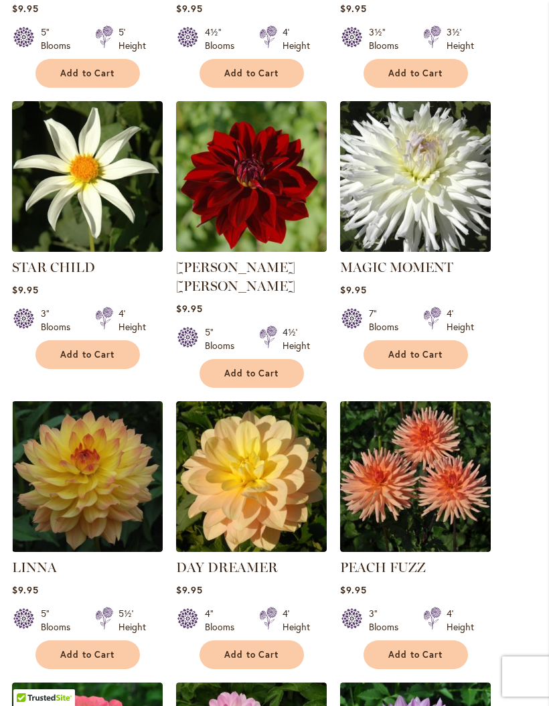
scroll to position [898, 0]
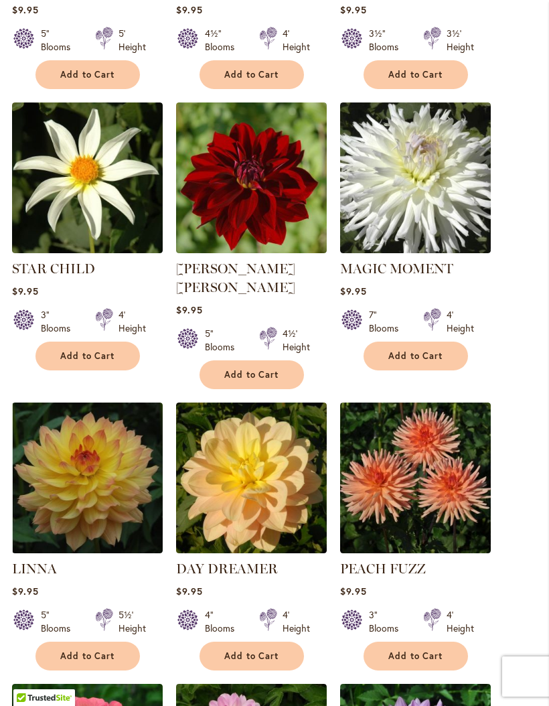
click at [446, 214] on img at bounding box center [415, 178] width 151 height 151
